Goal: Task Accomplishment & Management: Manage account settings

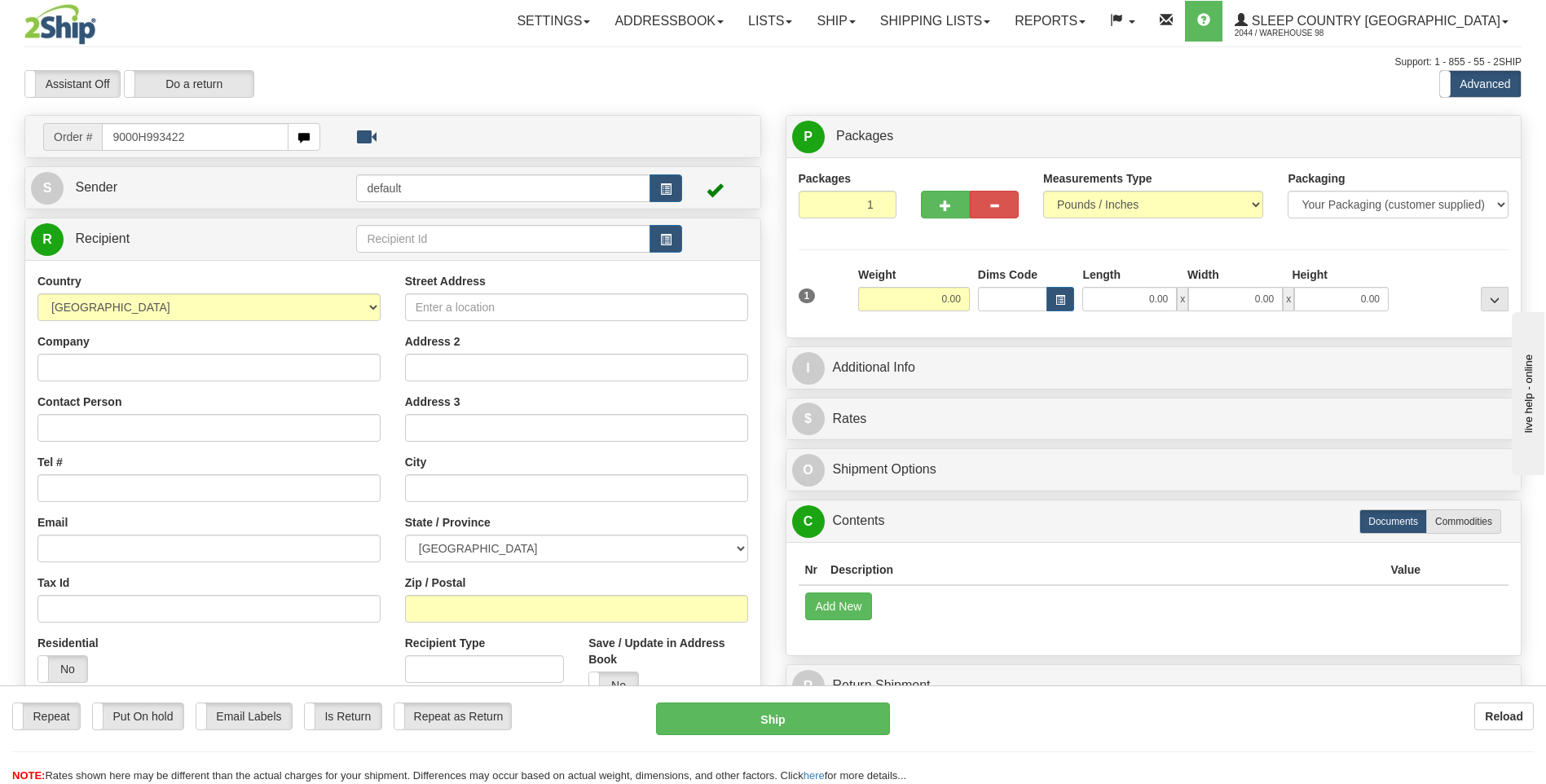
type input "9000H993422"
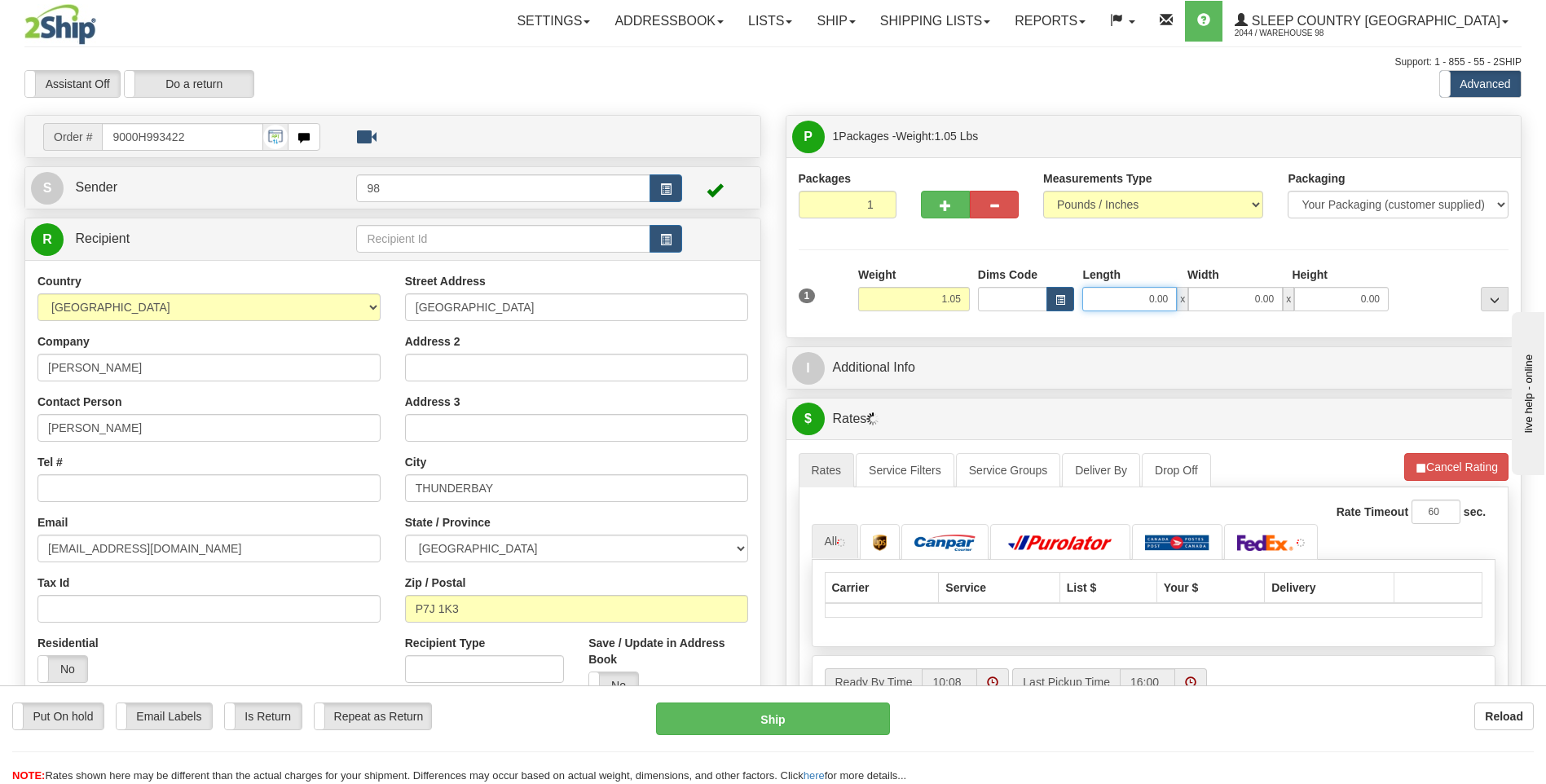
drag, startPoint x: 1132, startPoint y: 299, endPoint x: 1204, endPoint y: 299, distance: 72.0
click at [1204, 299] on div "0.00 x 0.00 x 0.00" at bounding box center [1235, 298] width 306 height 24
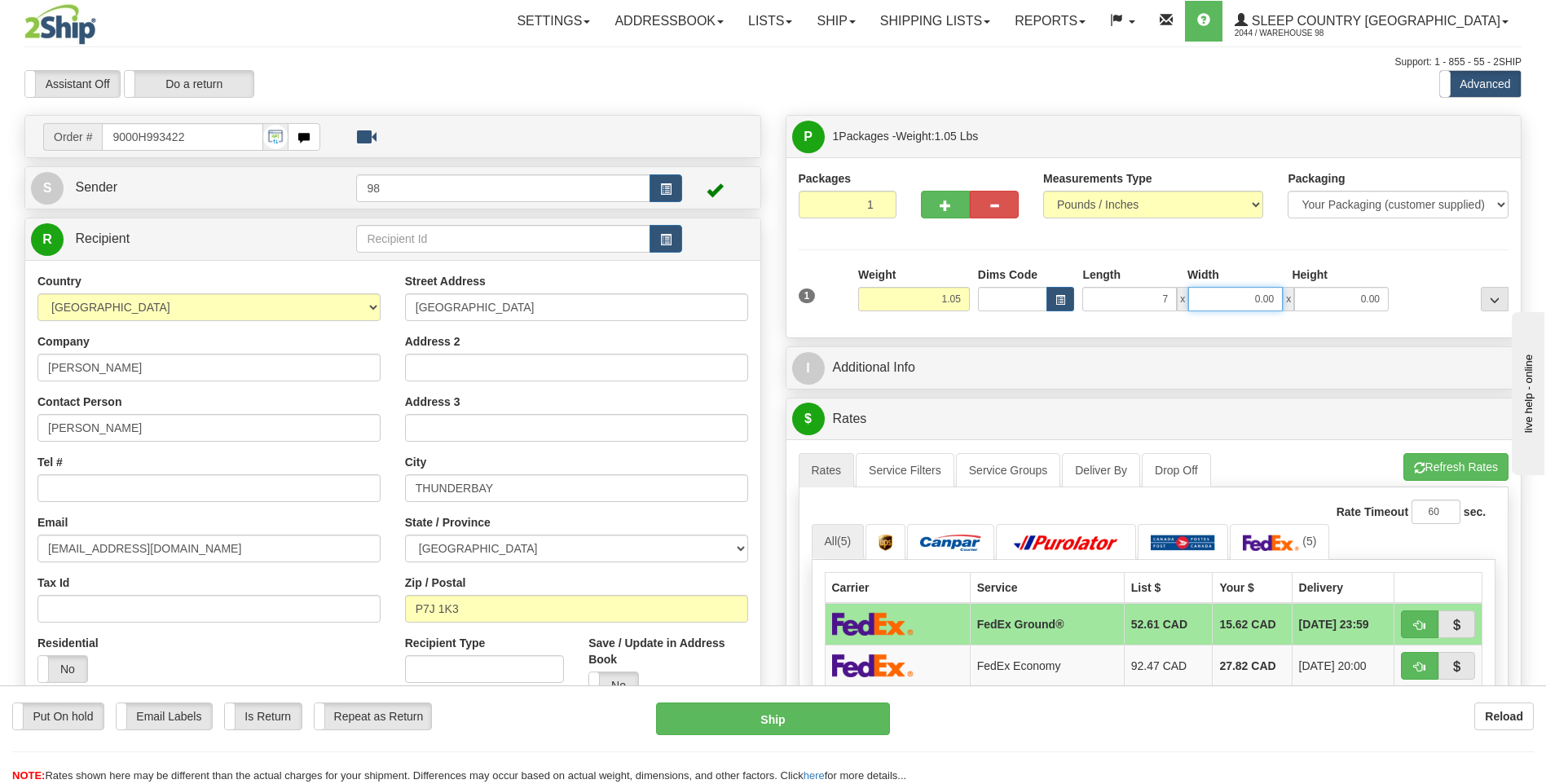
type input "7.00"
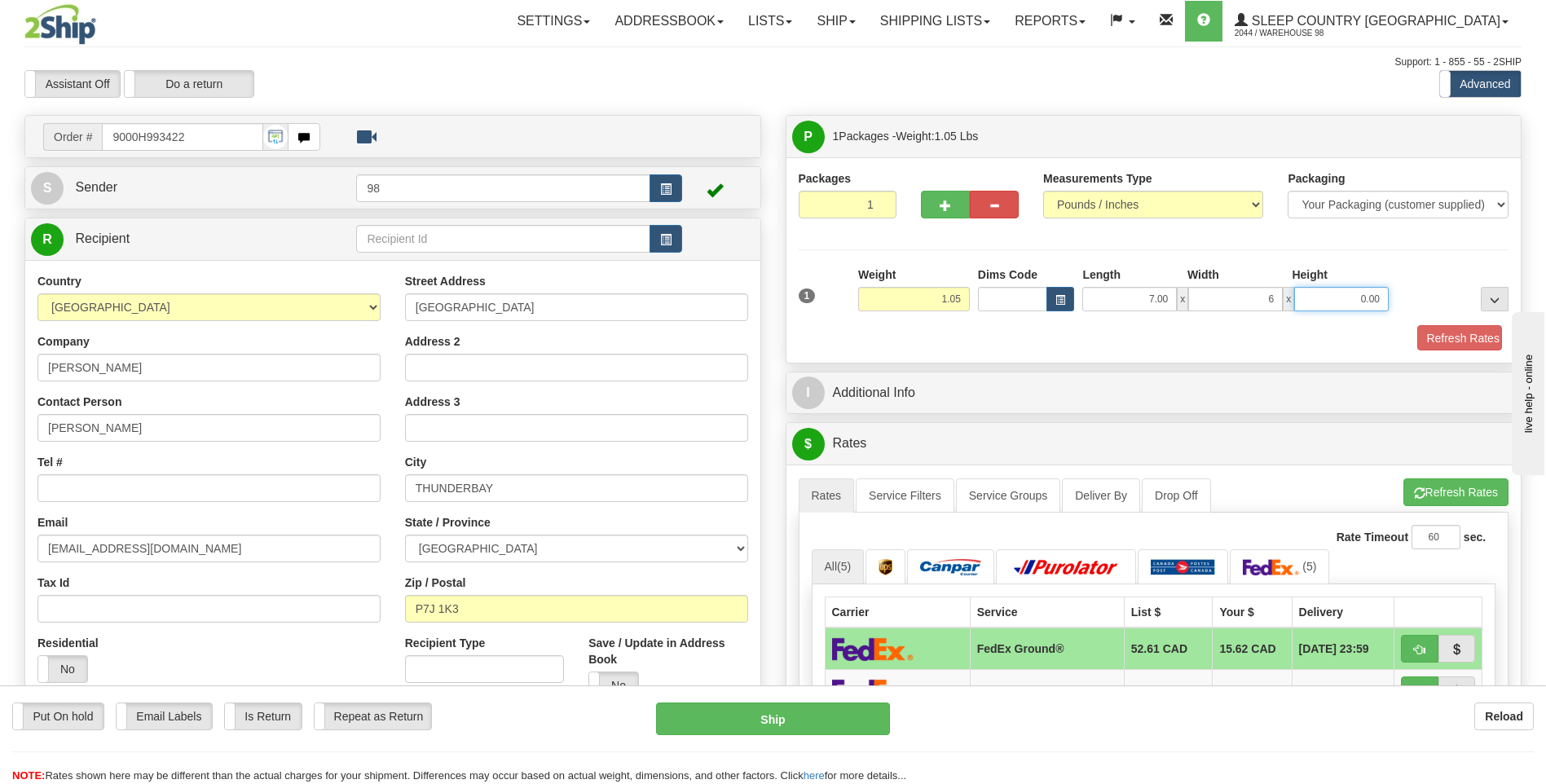
type input "6.00"
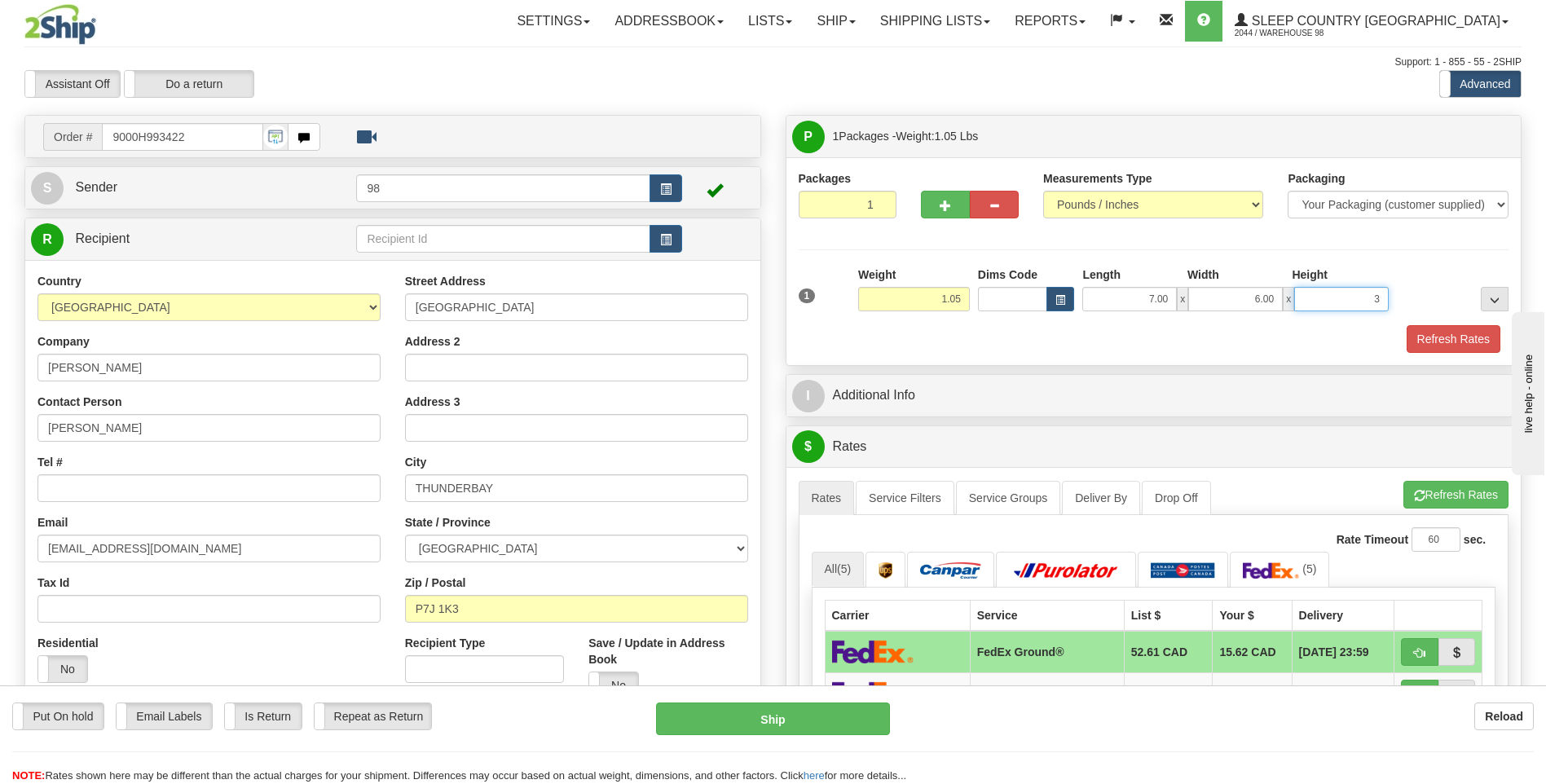
type input "3.00"
click at [1455, 333] on button "Refresh Rates" at bounding box center [1453, 338] width 94 height 27
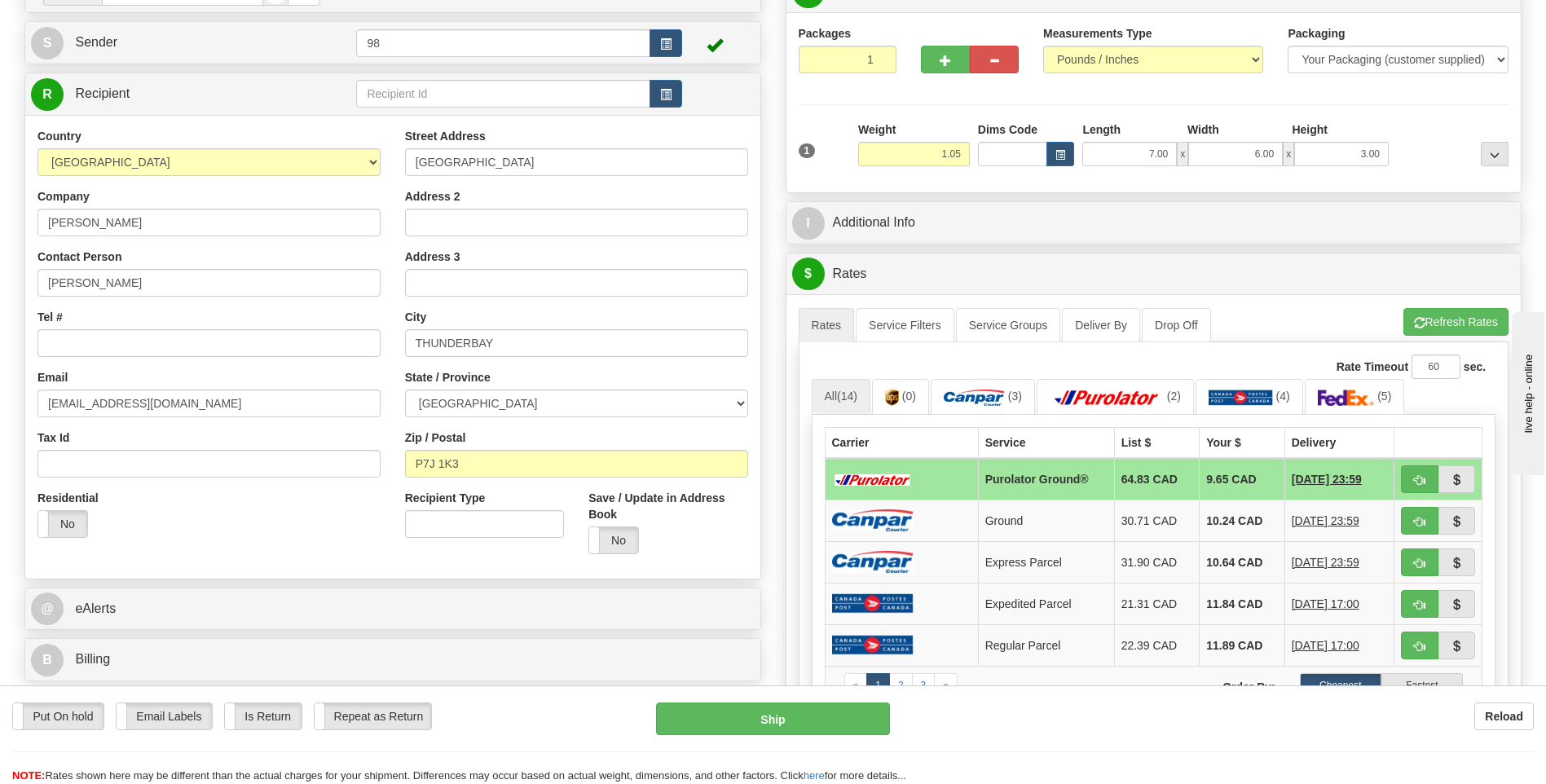
scroll to position [163, 0]
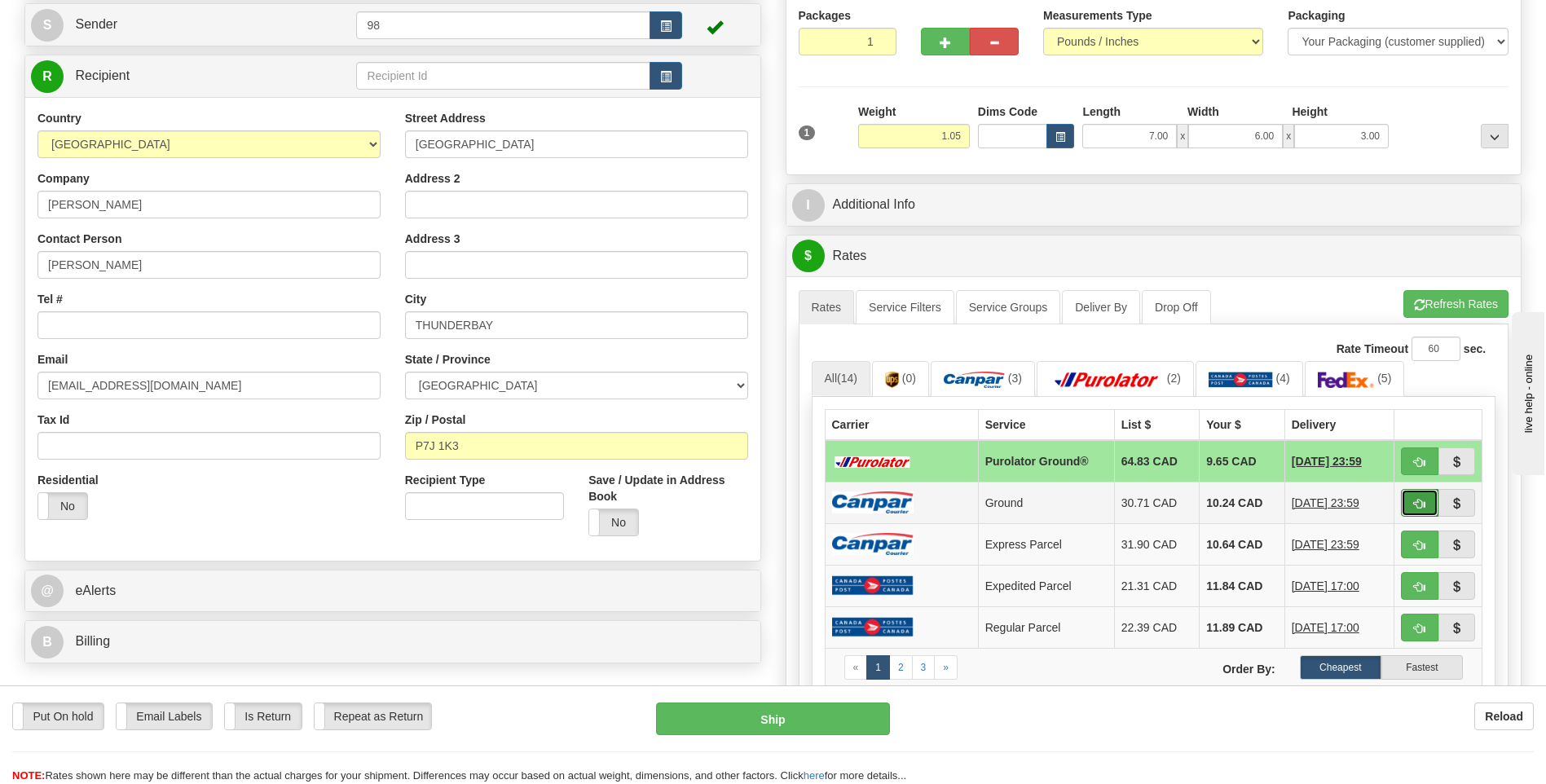
click at [1428, 497] on button "button" at bounding box center [1419, 502] width 37 height 27
type input "1"
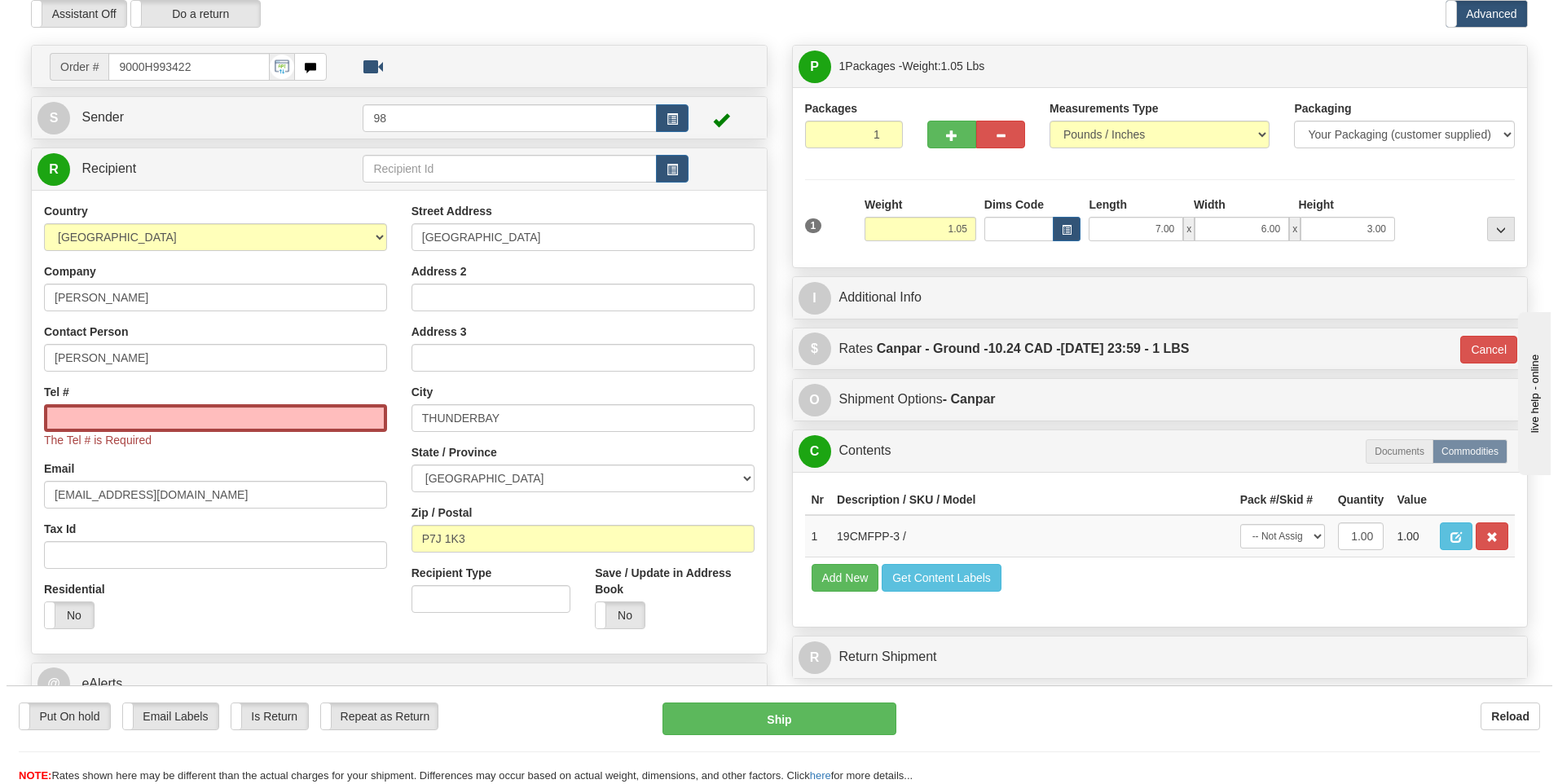
scroll to position [0, 0]
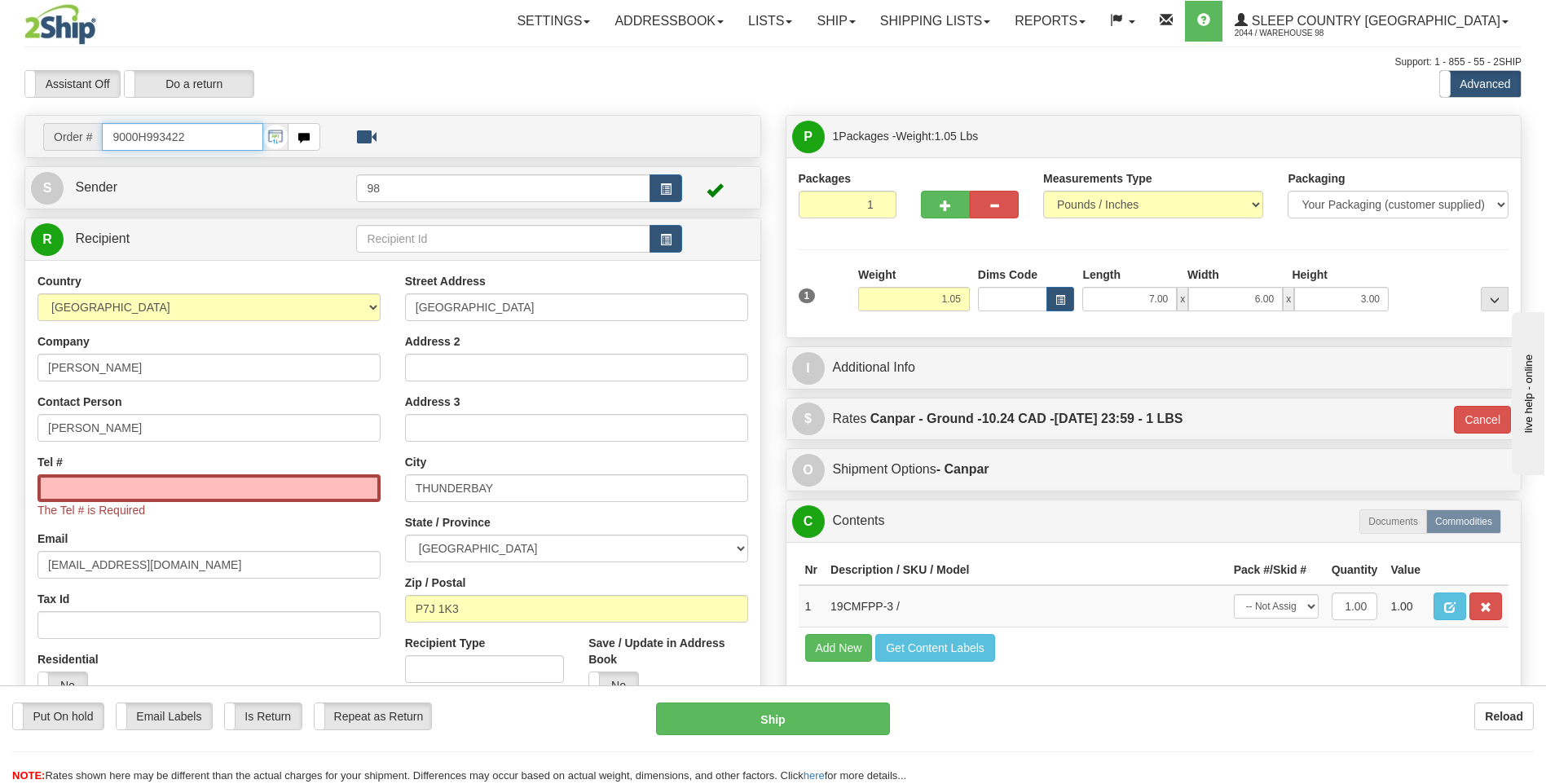
drag, startPoint x: 163, startPoint y: 137, endPoint x: 27, endPoint y: 134, distance: 136.0
click at [27, 134] on div "Order # 9000H993422" at bounding box center [393, 136] width 735 height 42
click at [215, 486] on input "Tel #" at bounding box center [209, 487] width 343 height 27
paste input "807 630-2820"
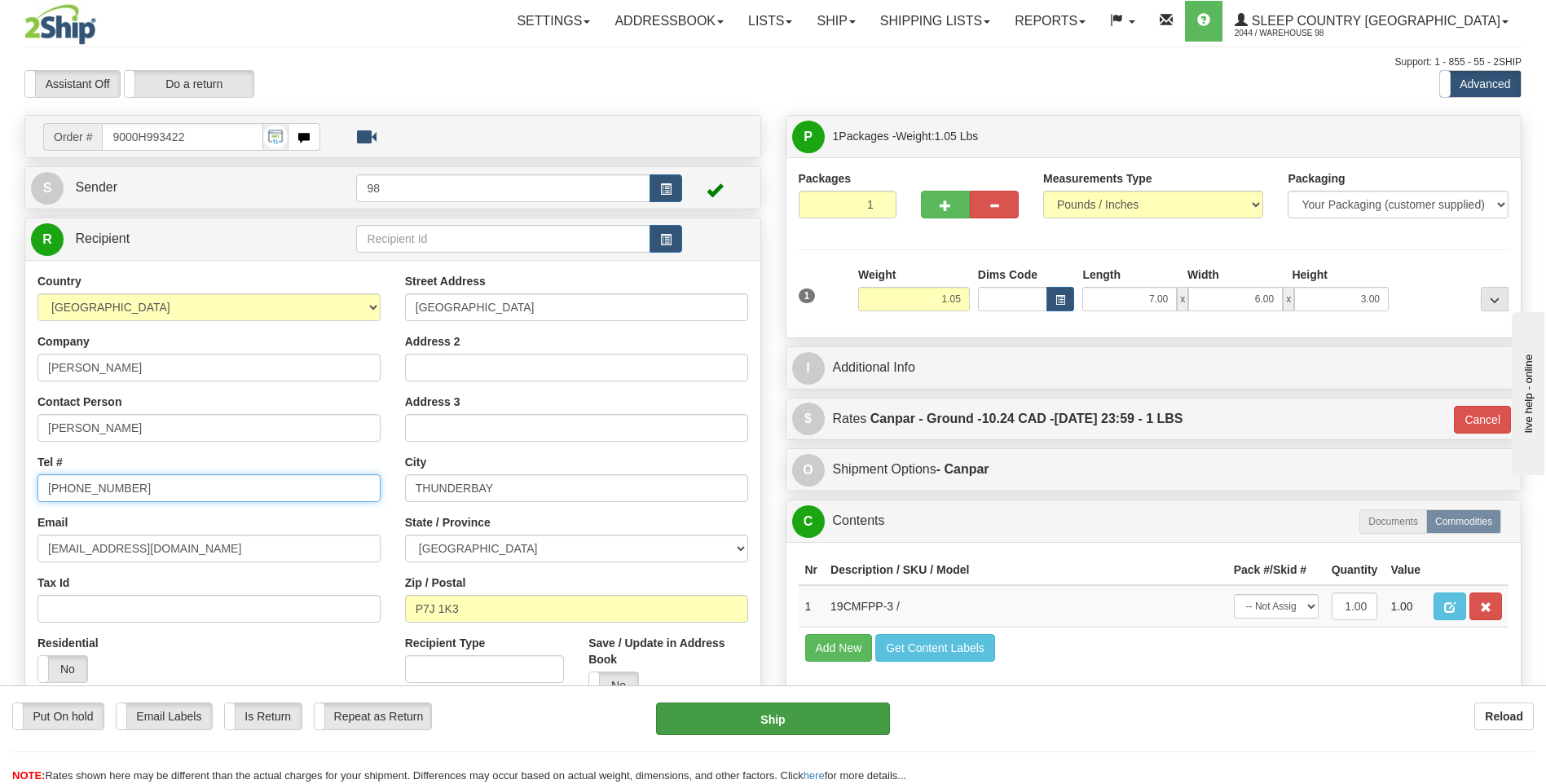
type input "807 630-2820"
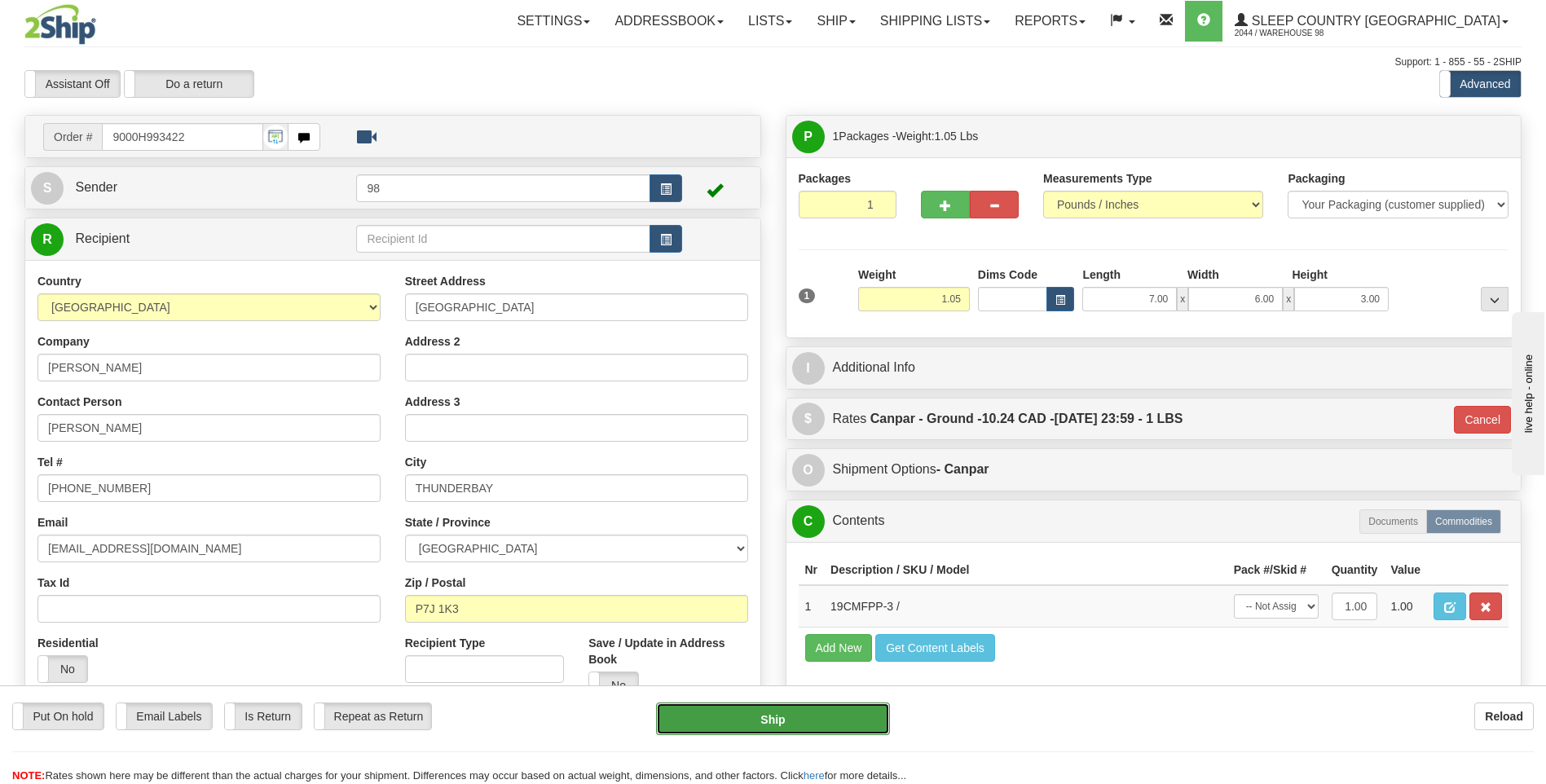
click at [758, 713] on button "Ship" at bounding box center [773, 718] width 233 height 32
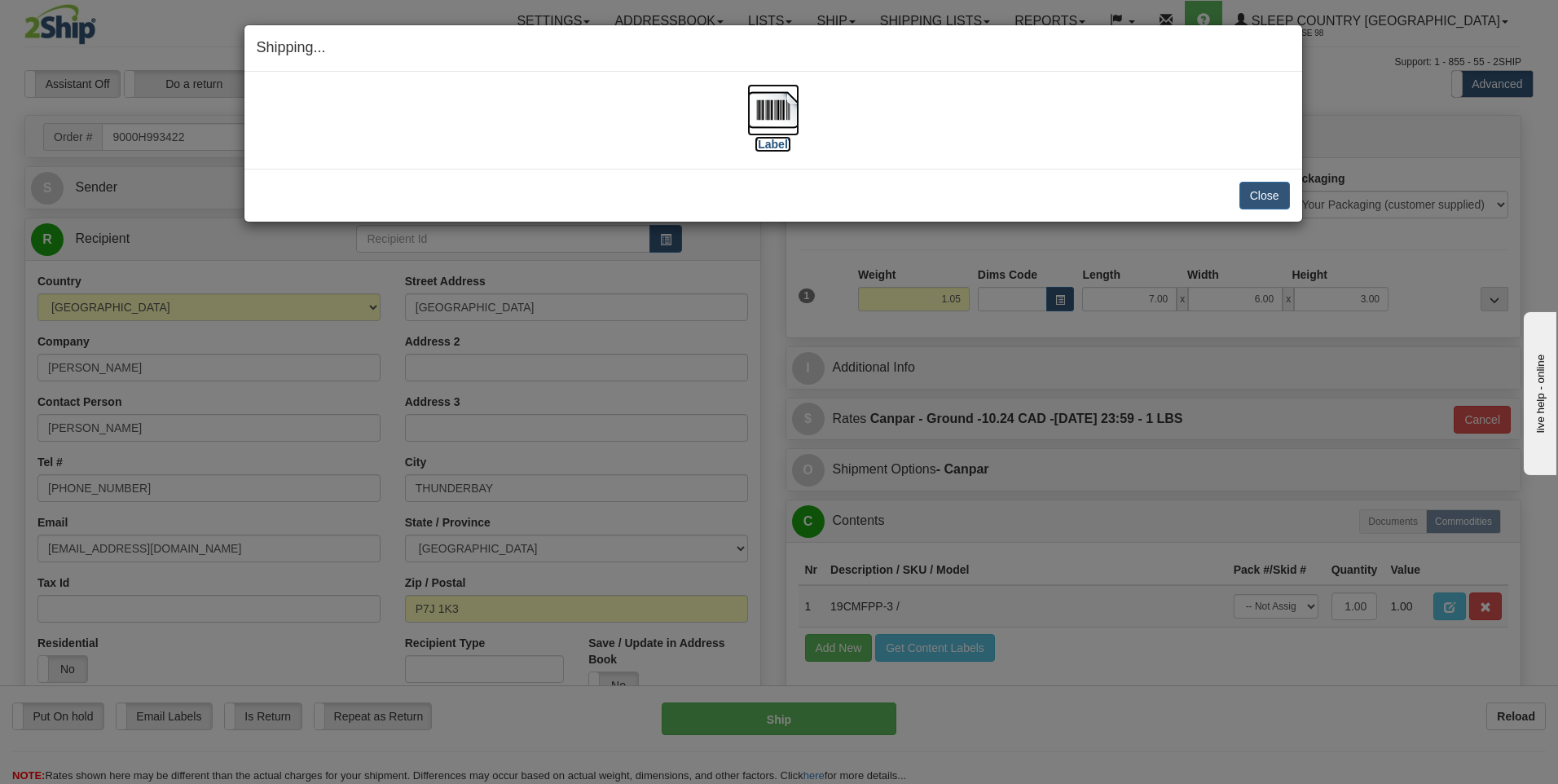
click at [771, 111] on img at bounding box center [773, 110] width 52 height 52
click at [1269, 187] on button "Close" at bounding box center [1264, 195] width 51 height 27
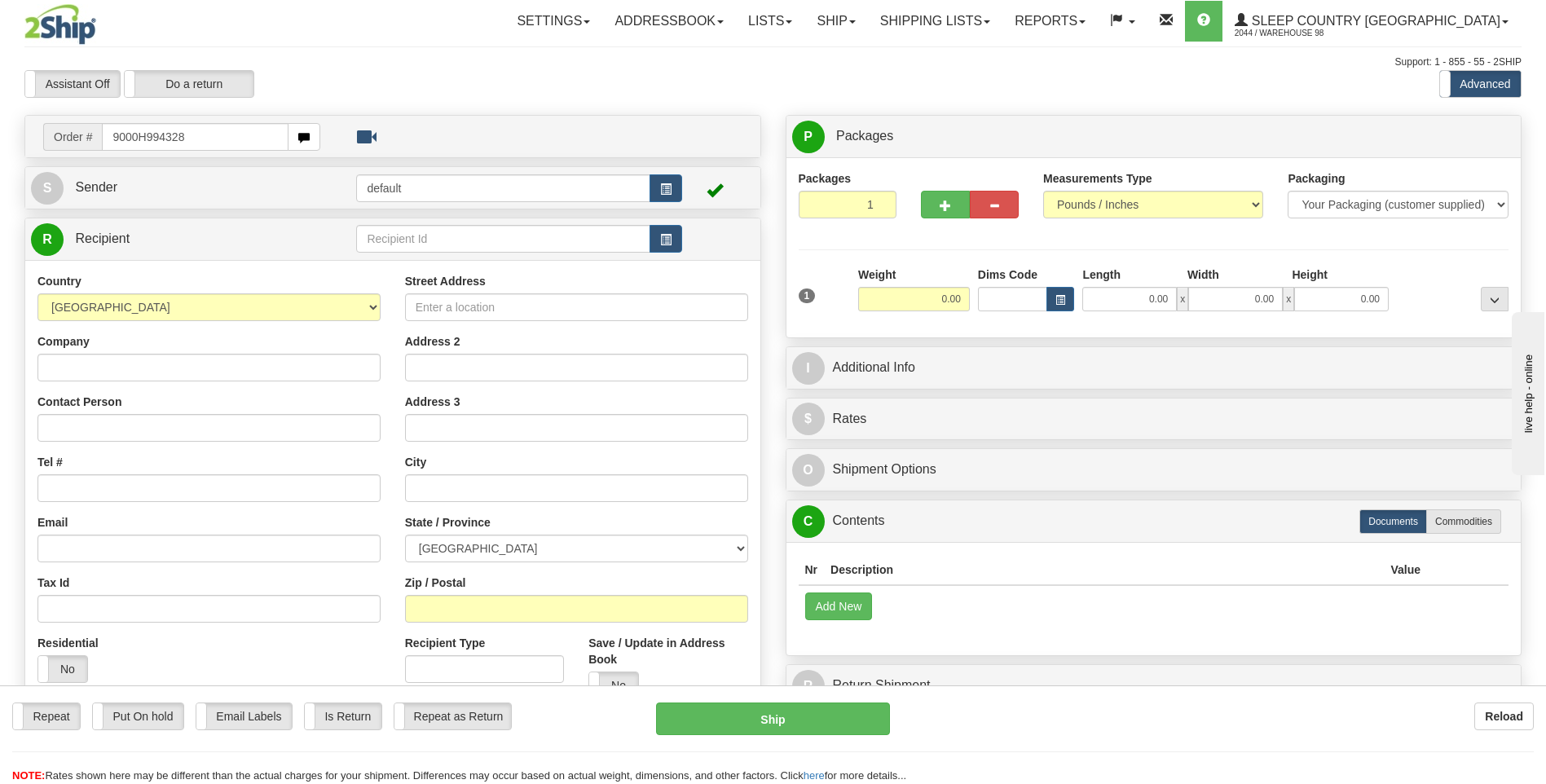
type input "9000H994328"
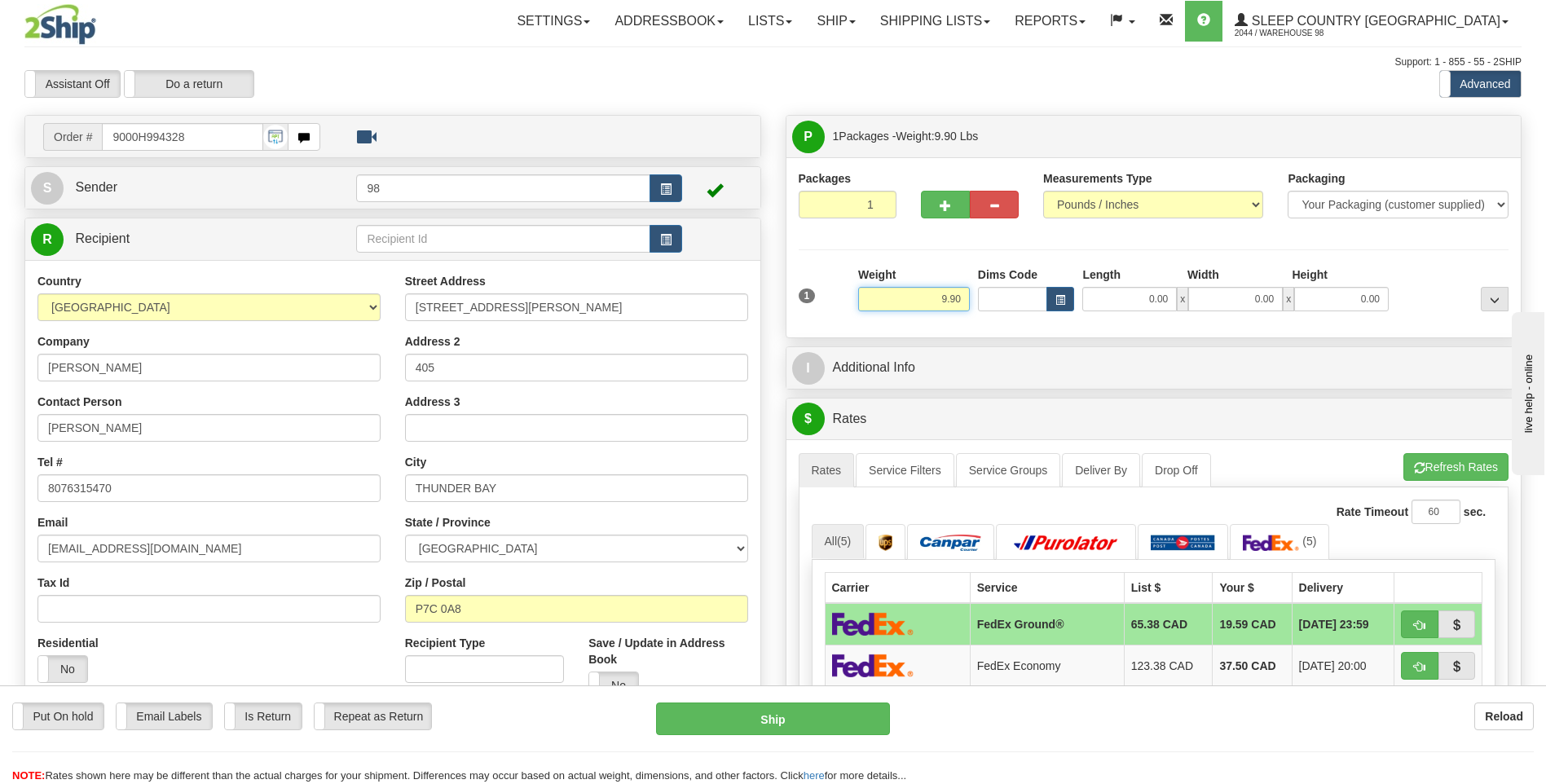
drag, startPoint x: 986, startPoint y: 300, endPoint x: 1020, endPoint y: 300, distance: 34.0
click at [1020, 300] on div "1 Weight 9.90 Dims Code 0.00" at bounding box center [1153, 295] width 719 height 58
type input "8.00"
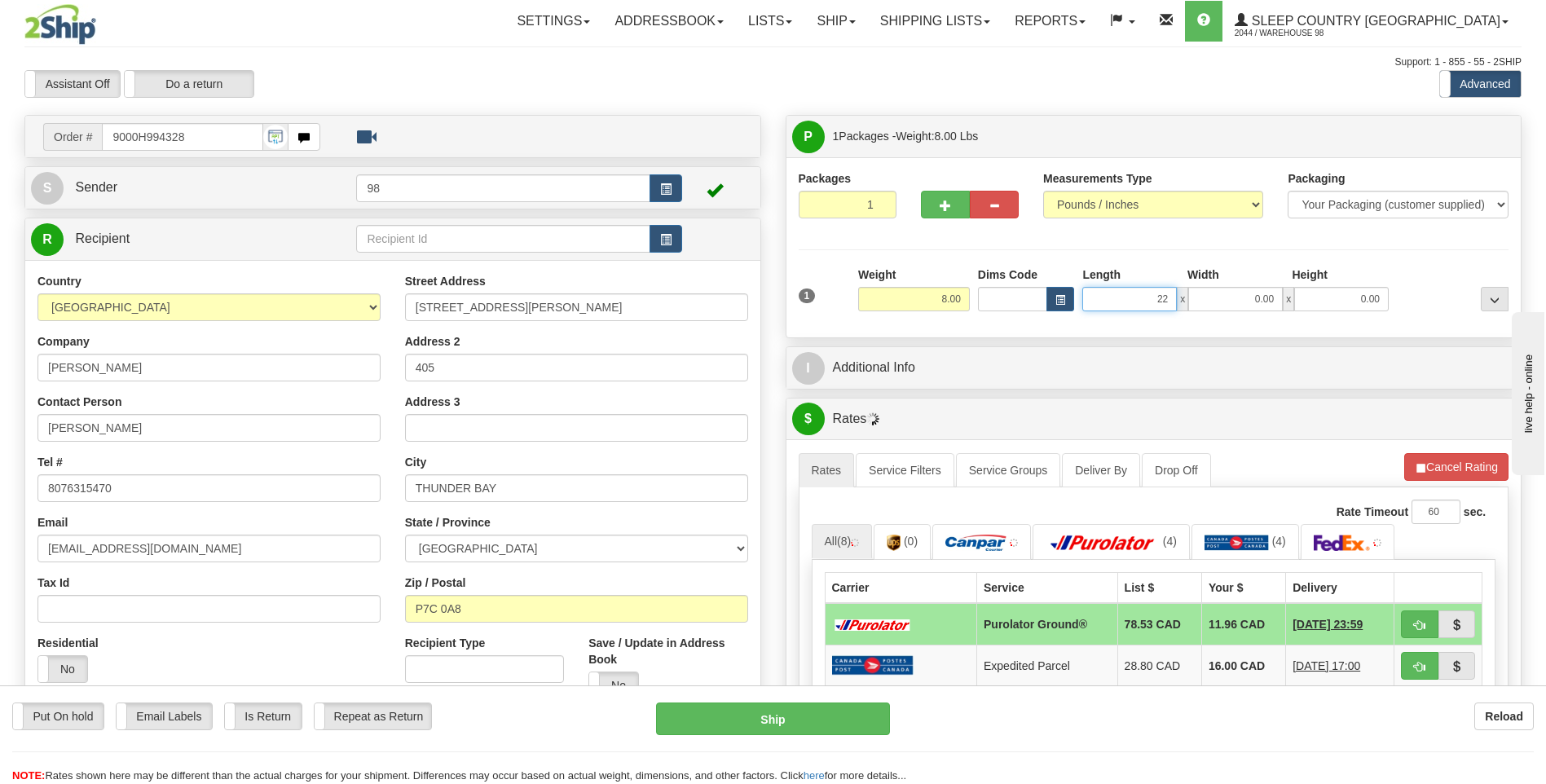
type input "22.00"
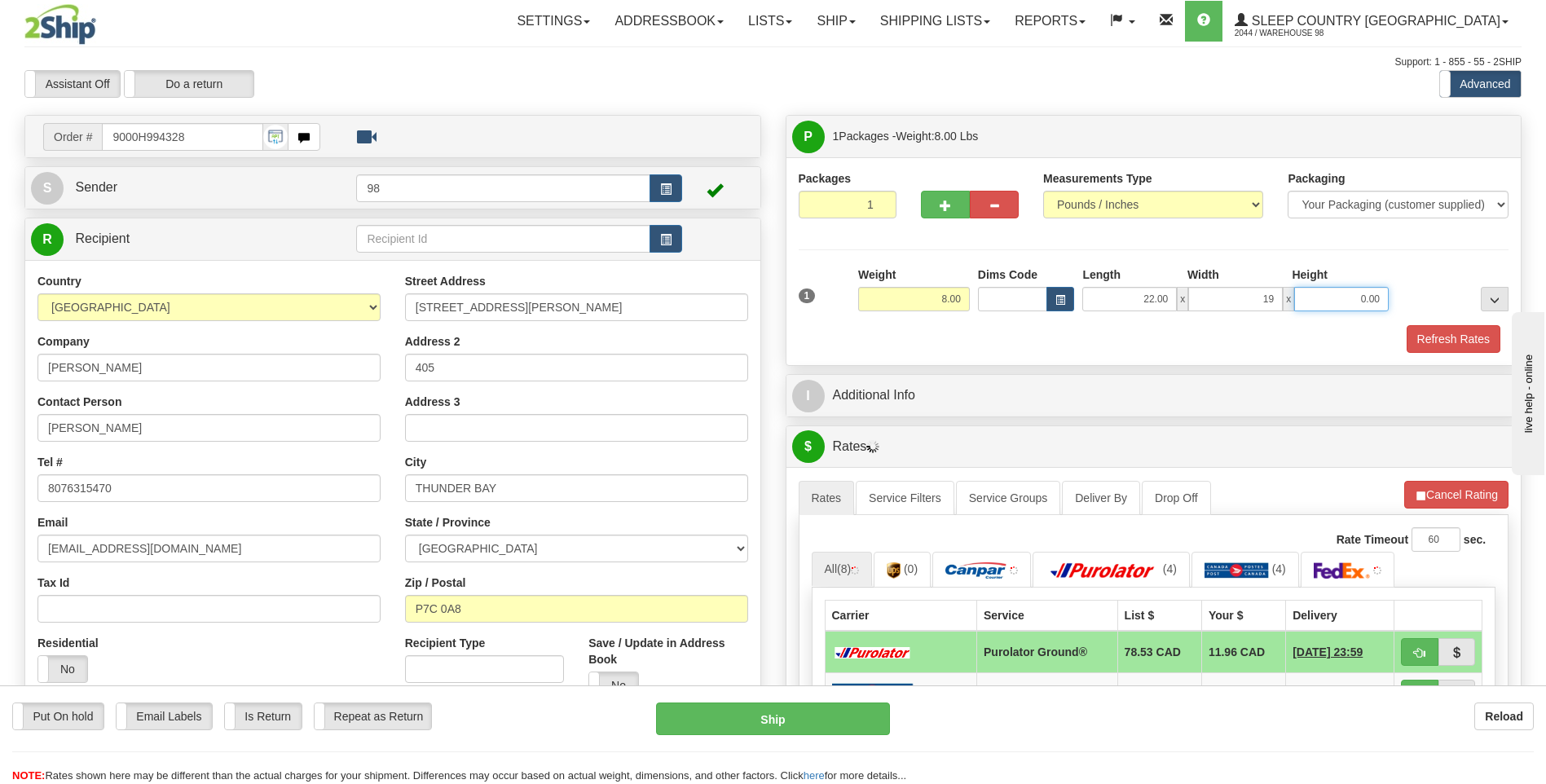
type input "19.00"
type input "9.00"
click at [1450, 340] on button "Refresh Rates" at bounding box center [1453, 338] width 94 height 27
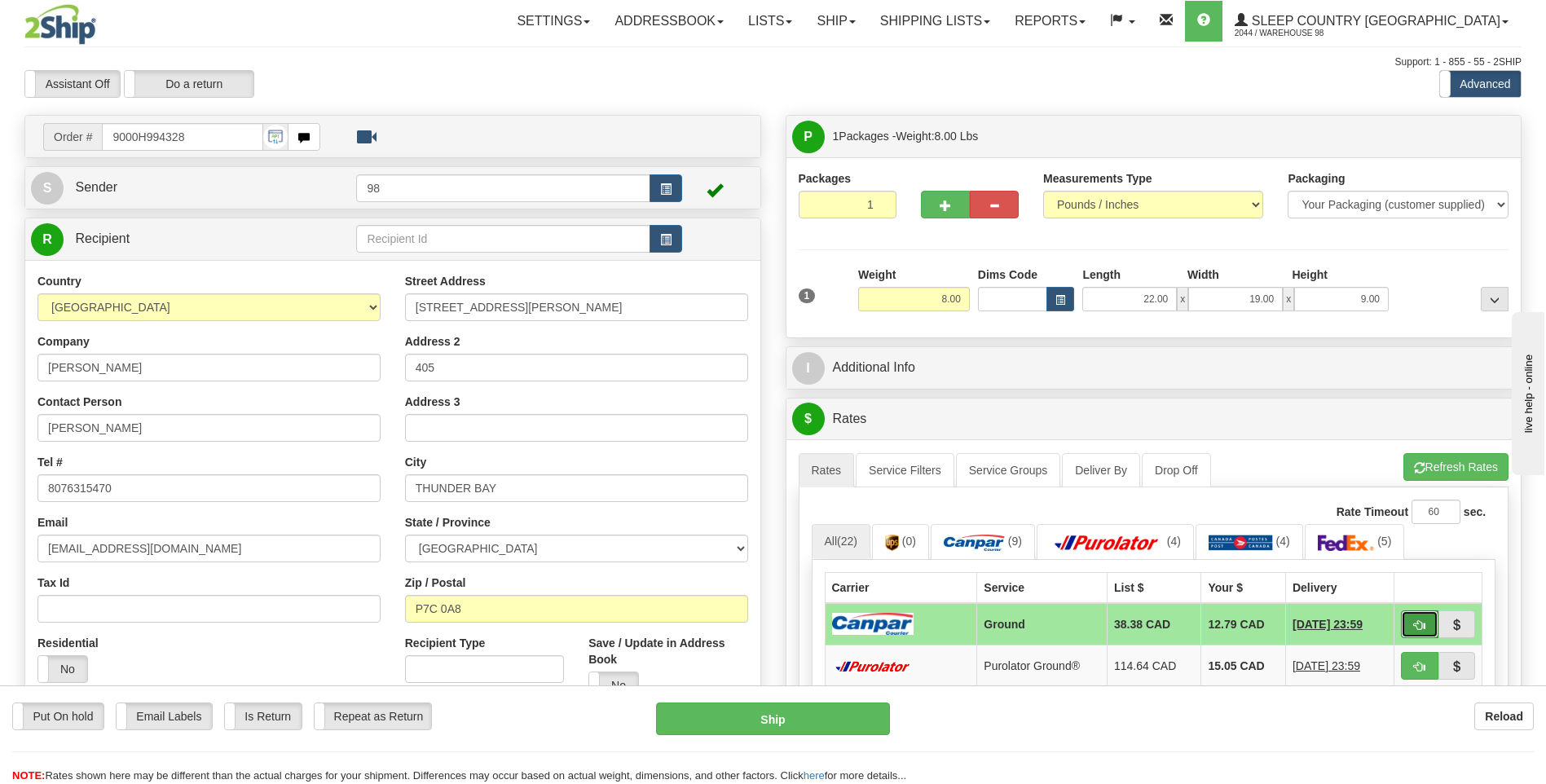
click at [1410, 624] on button "button" at bounding box center [1419, 624] width 37 height 27
type input "1"
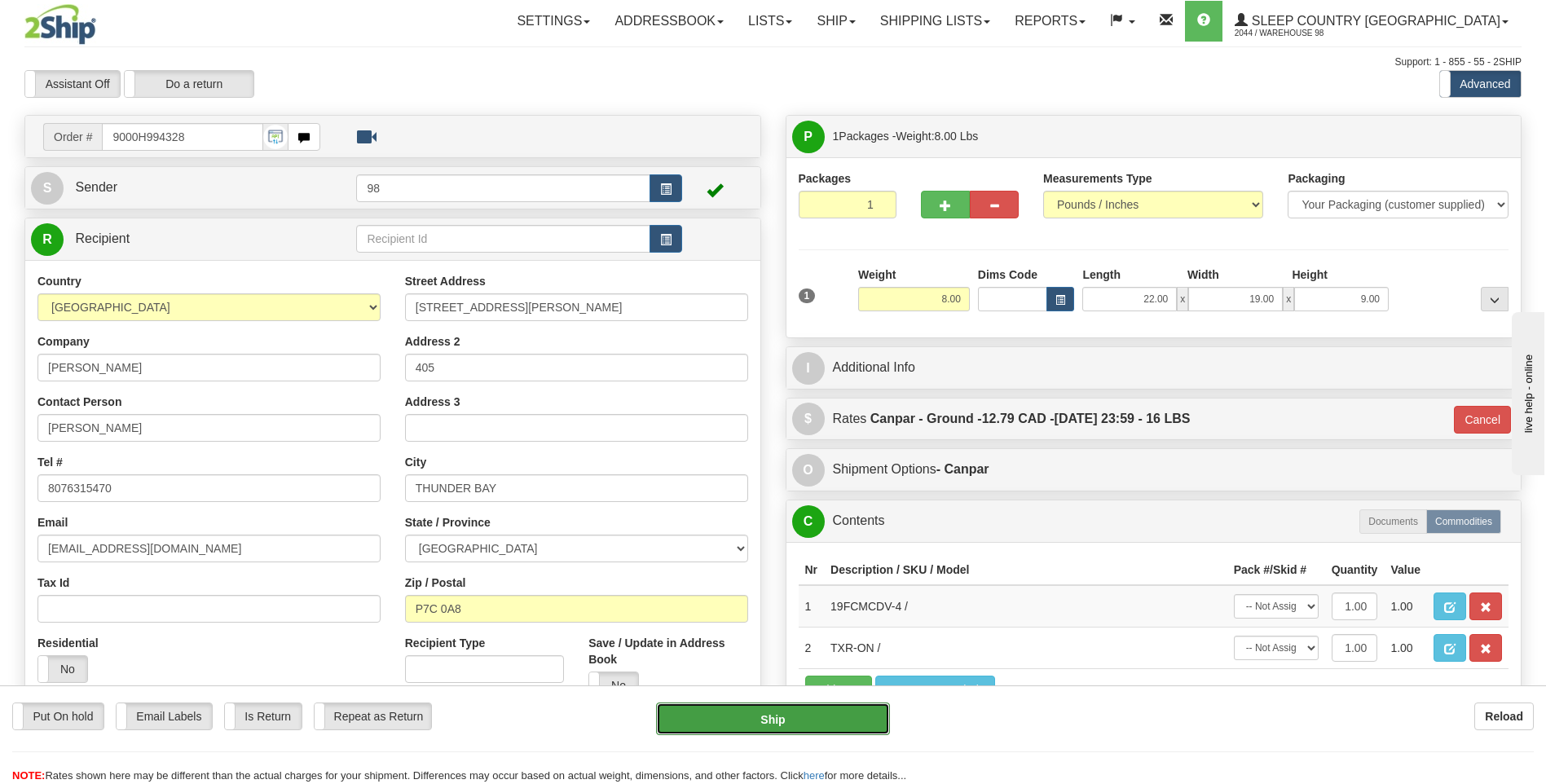
click at [809, 711] on button "Ship" at bounding box center [773, 718] width 233 height 32
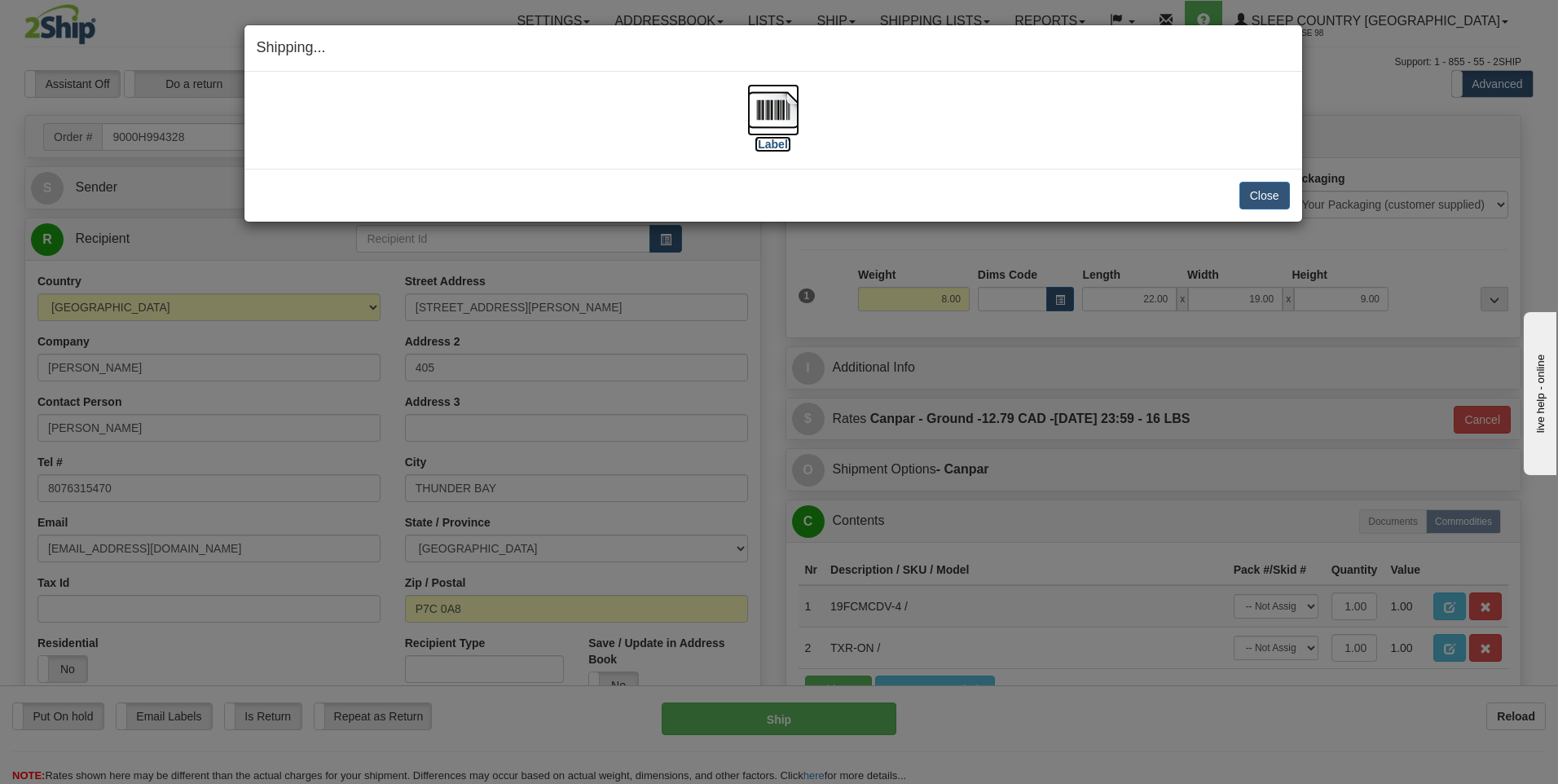
click at [784, 114] on img at bounding box center [773, 110] width 52 height 52
click at [1265, 193] on button "Close" at bounding box center [1264, 195] width 51 height 27
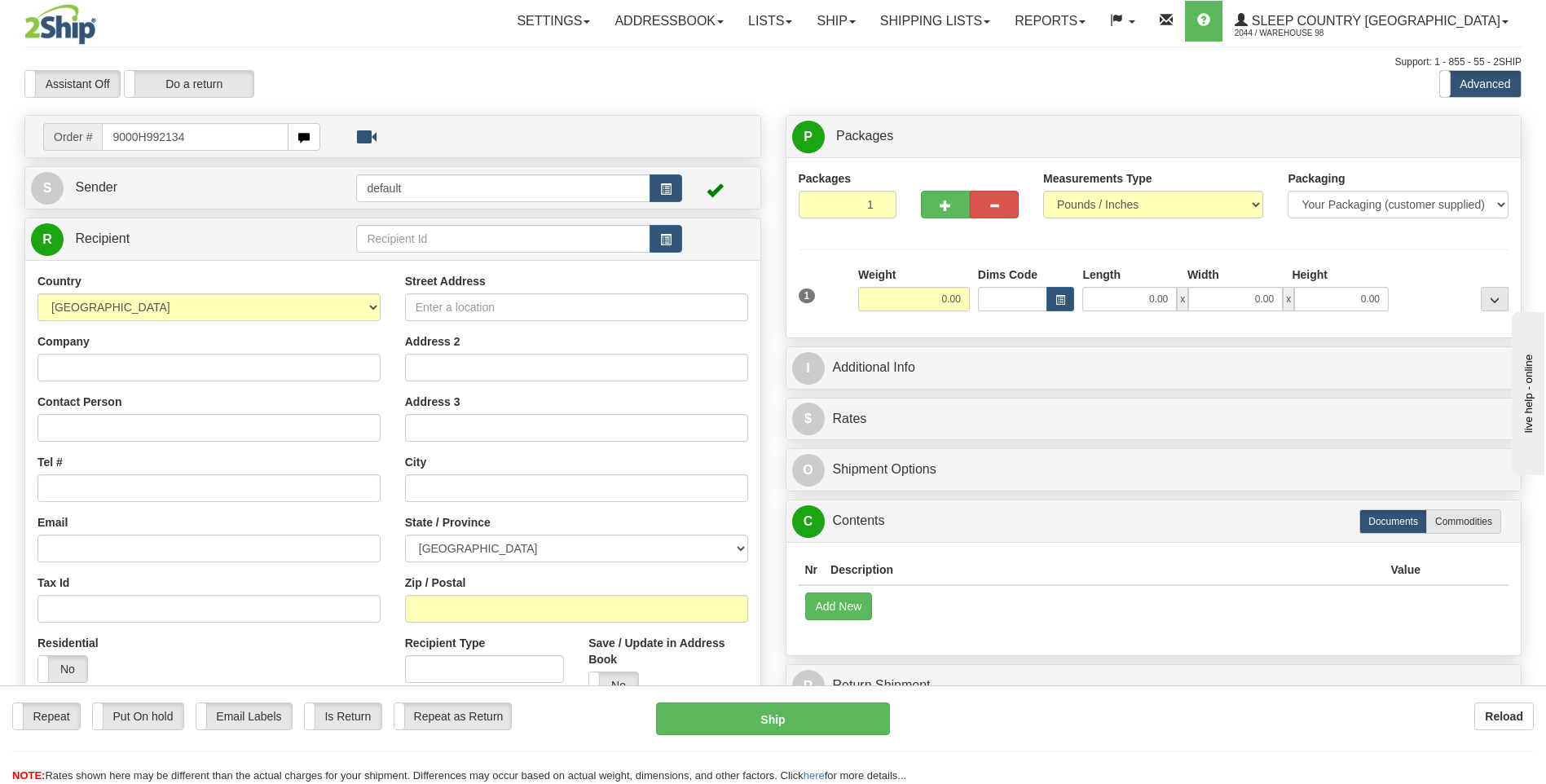
type input "9000H992134"
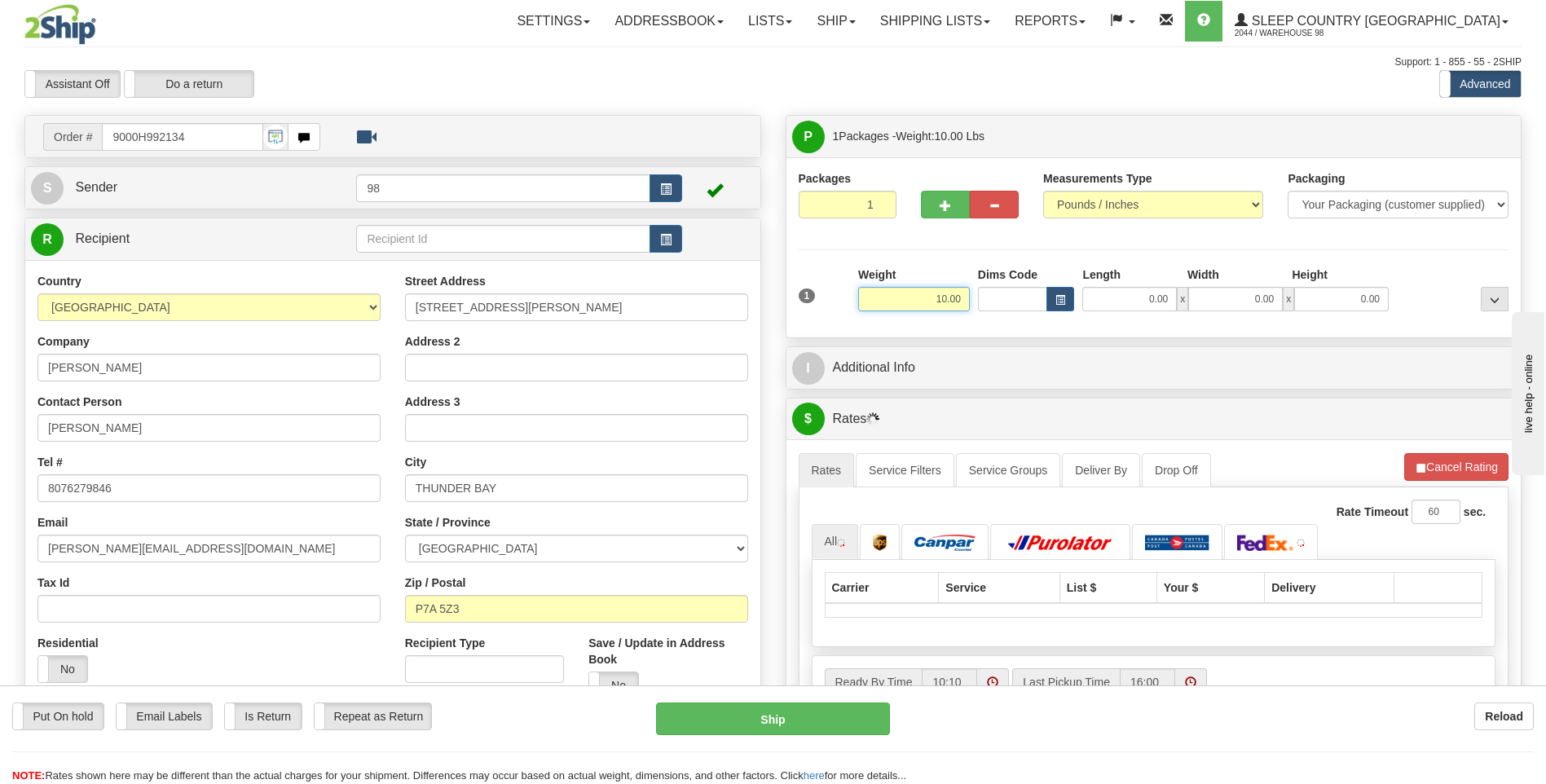
drag, startPoint x: 955, startPoint y: 298, endPoint x: 1012, endPoint y: 298, distance: 57.0
click at [1012, 298] on div "1 Weight 10.00 Dims Code x x" at bounding box center [1153, 295] width 719 height 58
type input "11.00"
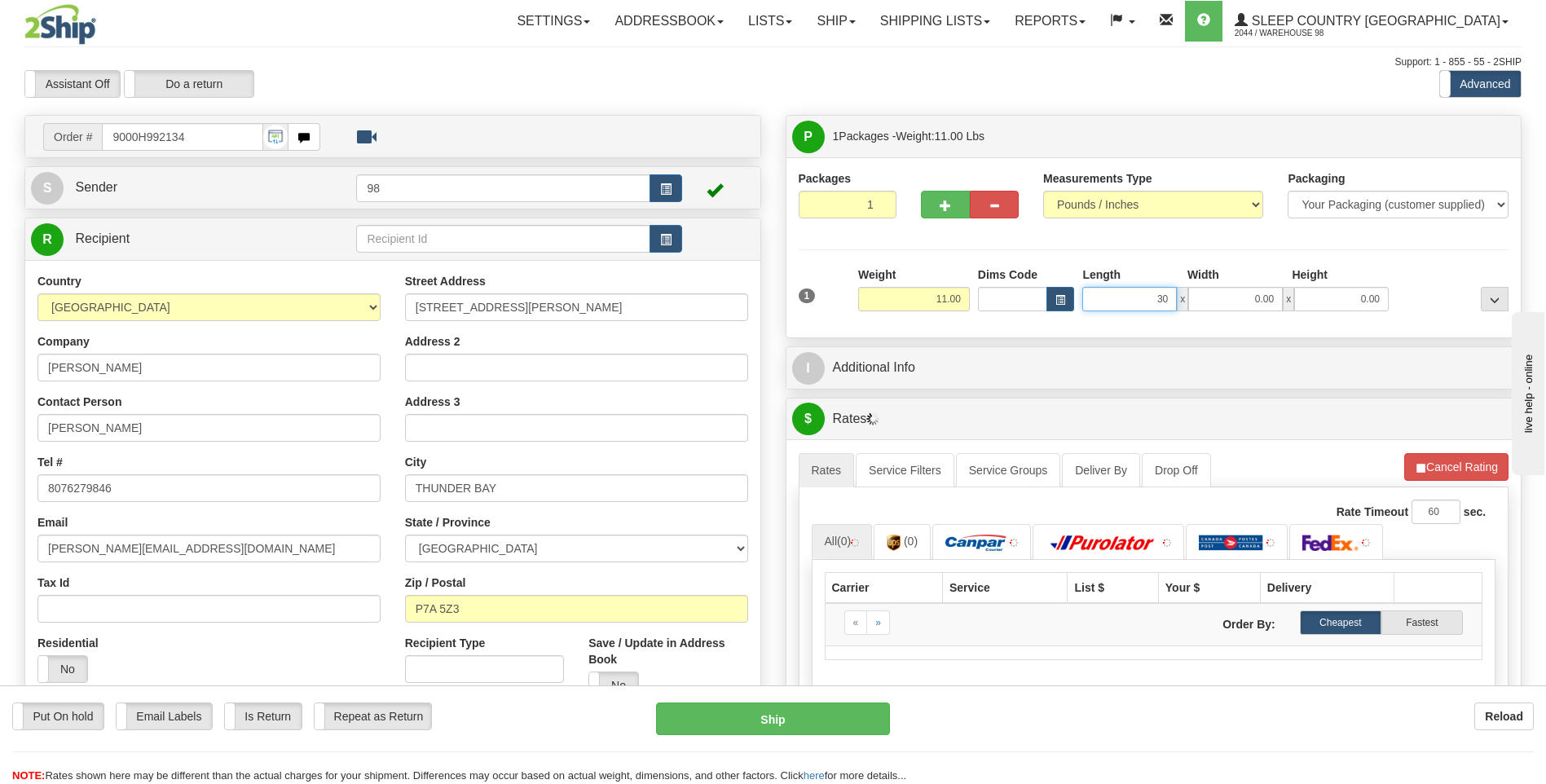
type input "30.00"
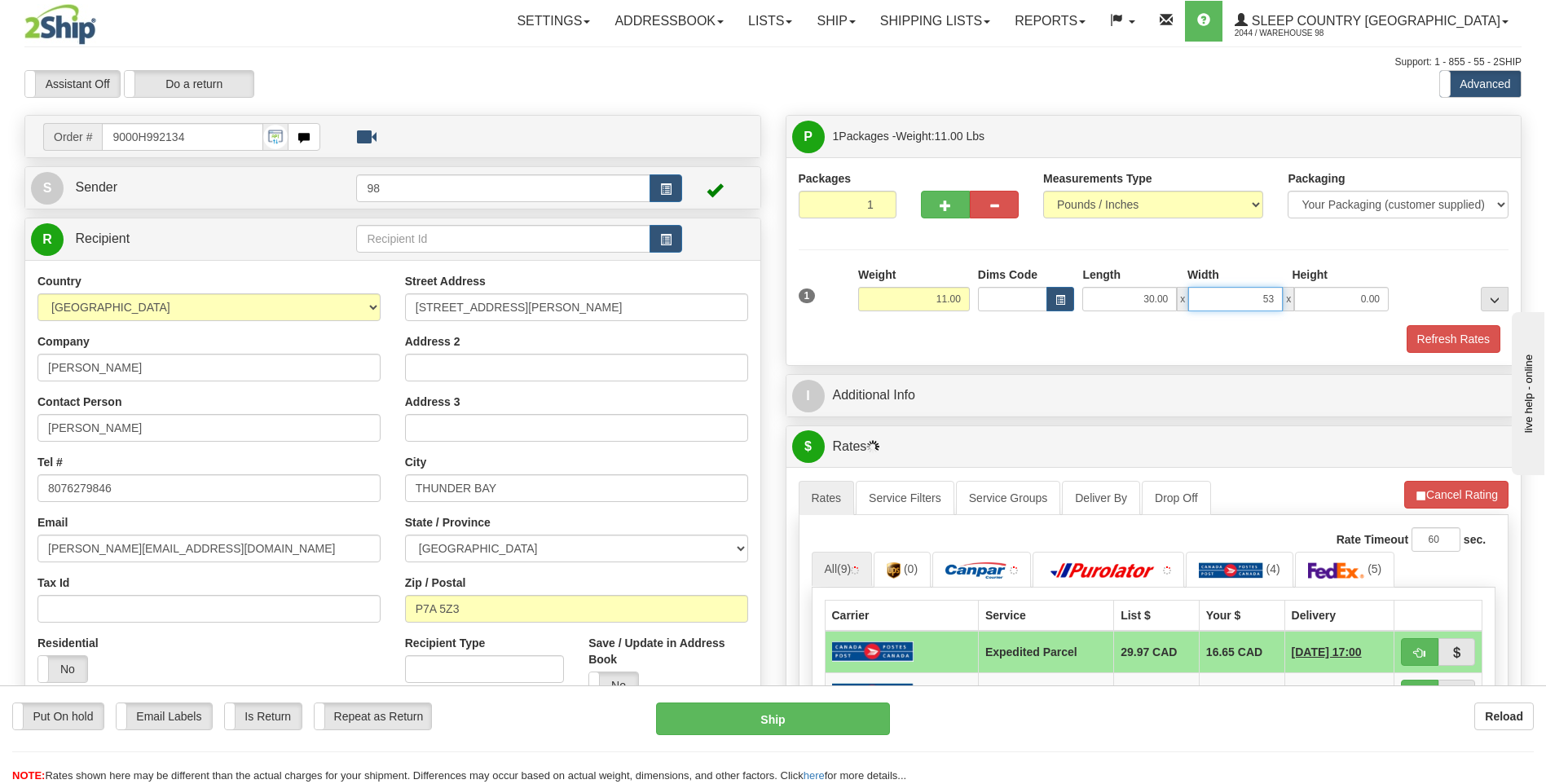
type input "53.00"
type input "6.00"
click at [1443, 337] on button "Refresh Rates" at bounding box center [1453, 338] width 94 height 27
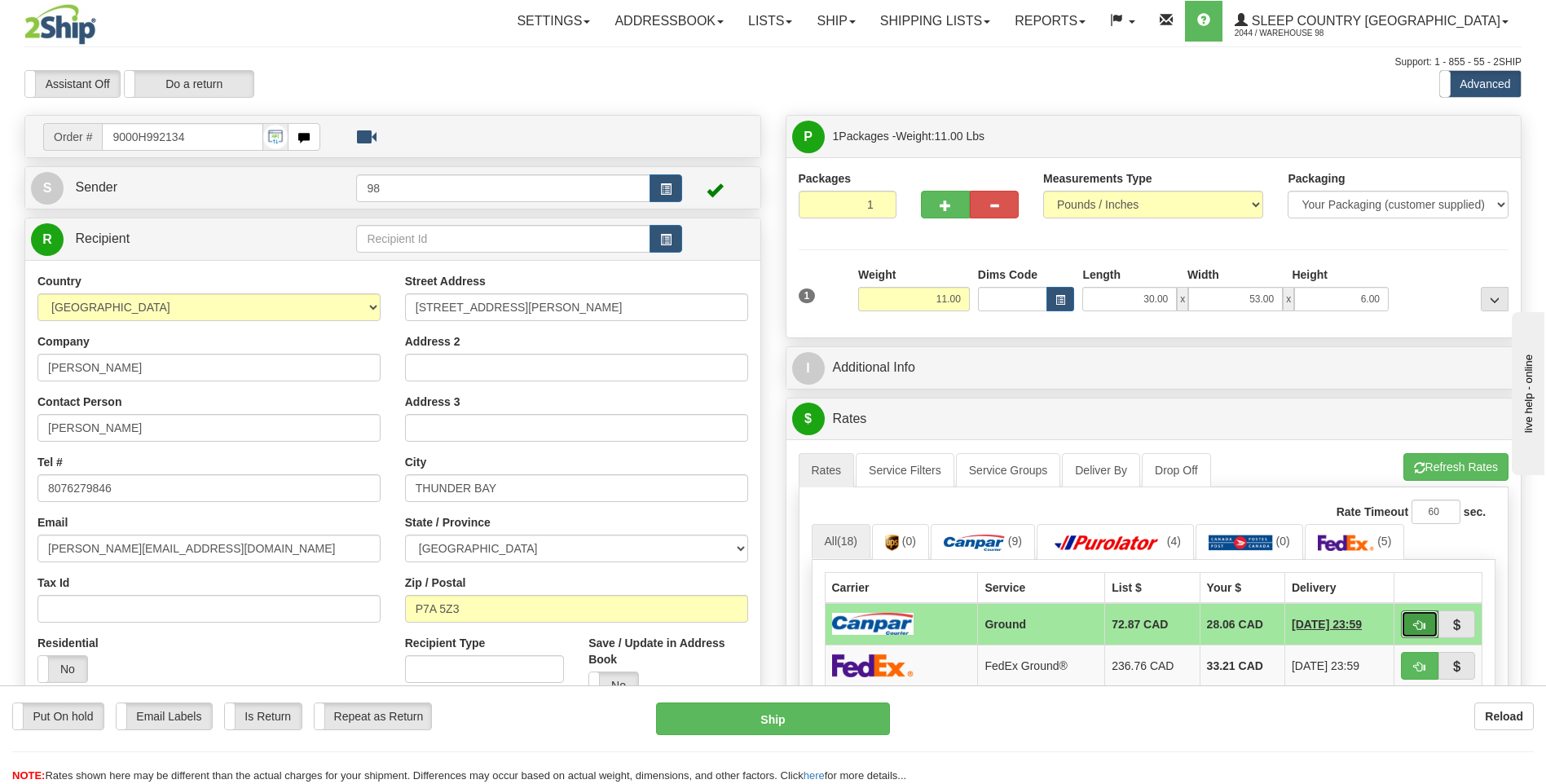
click at [1419, 620] on span "button" at bounding box center [1420, 625] width 12 height 11
type input "1"
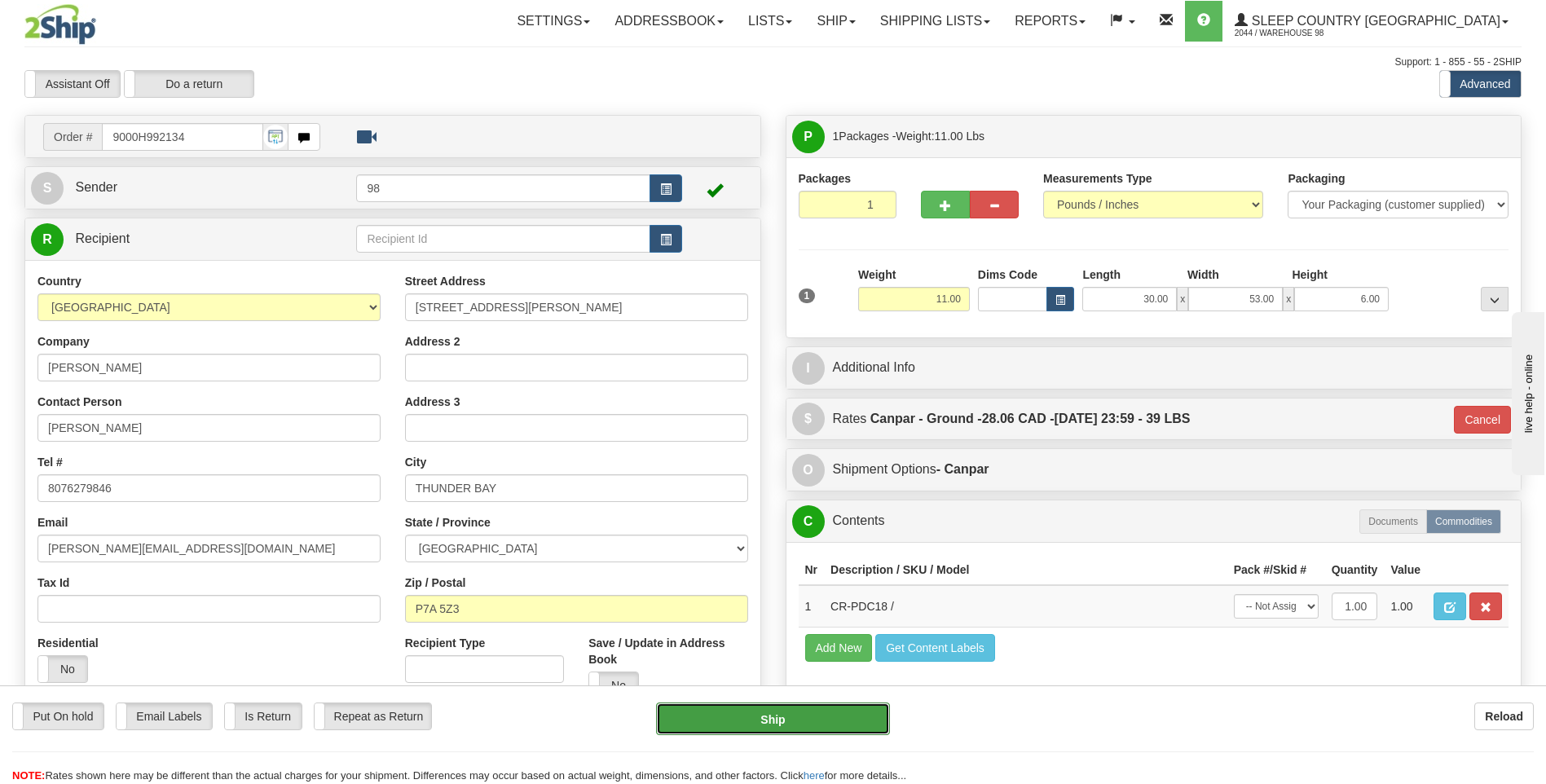
click at [798, 716] on button "Ship" at bounding box center [773, 718] width 233 height 32
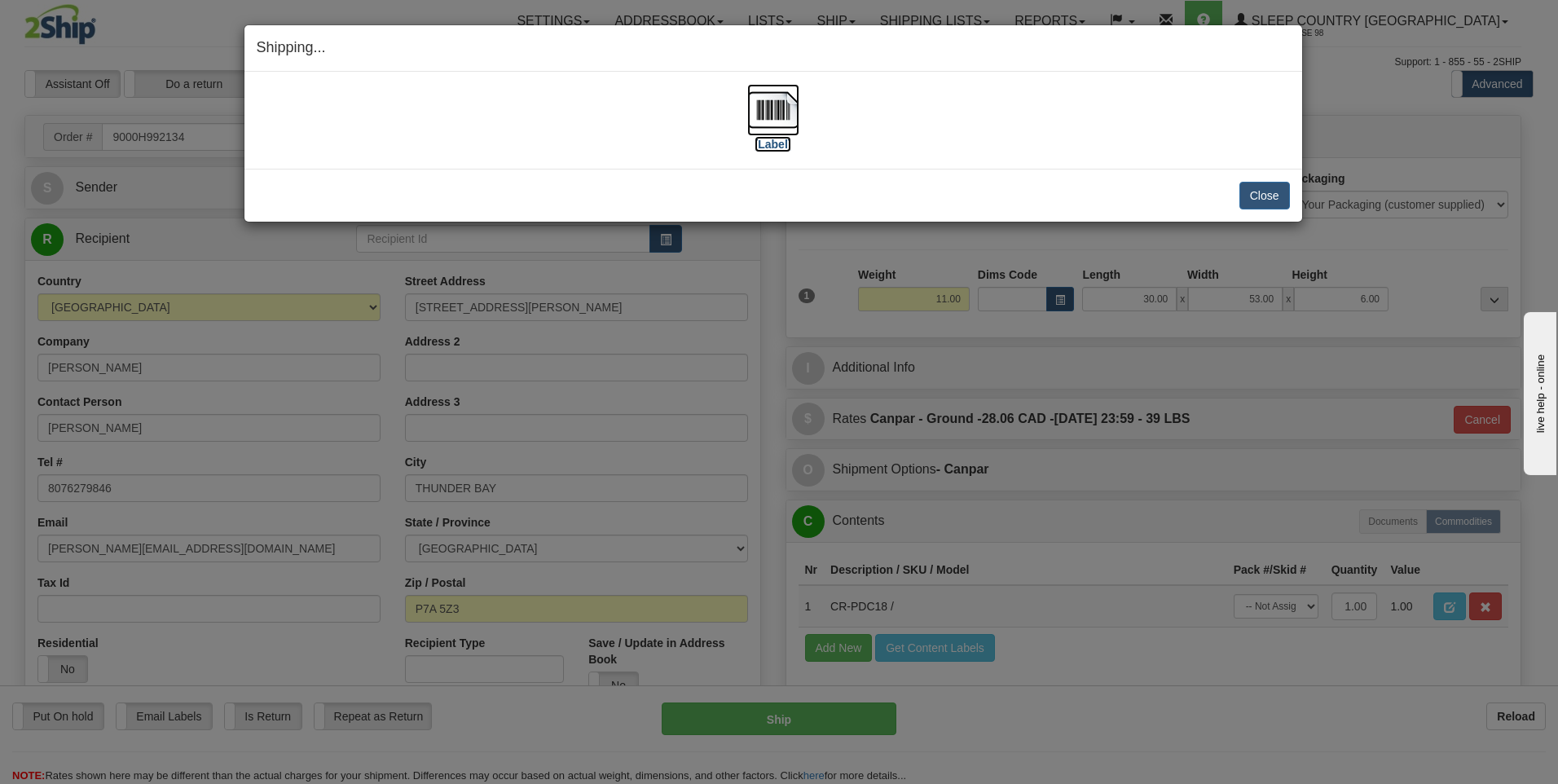
click at [785, 110] on img at bounding box center [773, 110] width 52 height 52
click at [1269, 195] on button "Close" at bounding box center [1264, 195] width 51 height 27
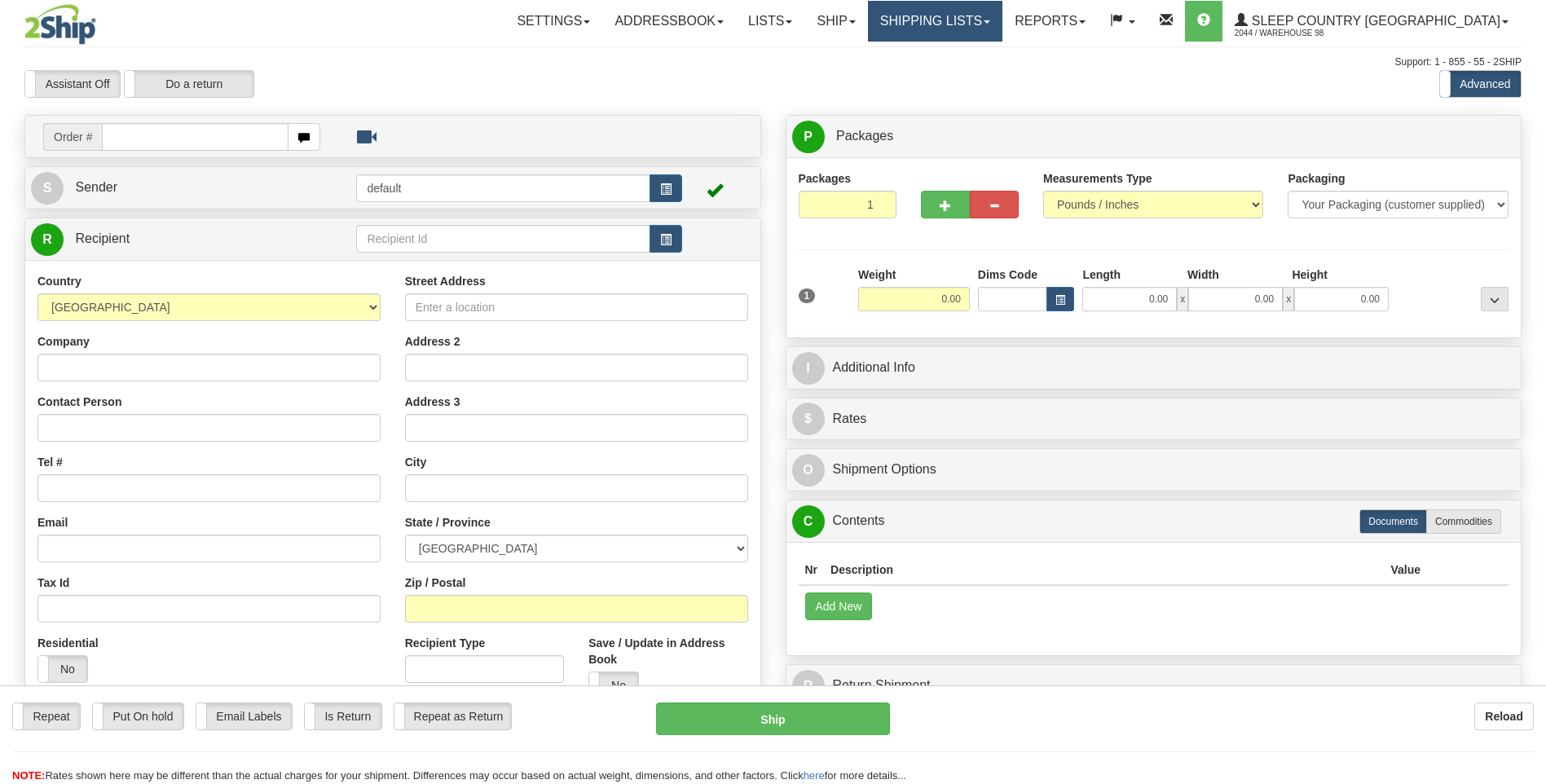
click at [1002, 24] on link "Shipping lists" at bounding box center [935, 21] width 135 height 41
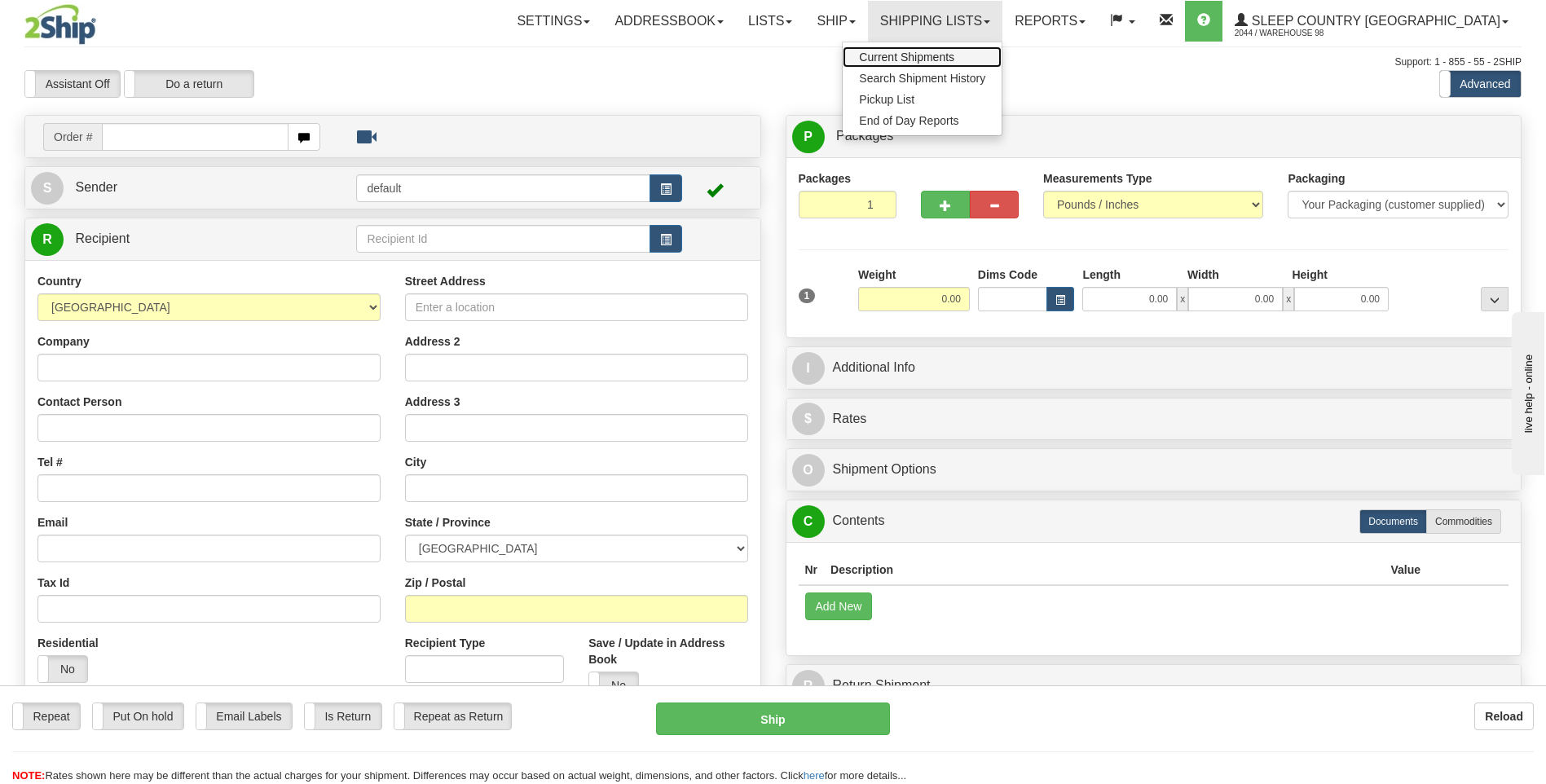
click at [954, 57] on span "Current Shipments" at bounding box center [906, 57] width 96 height 13
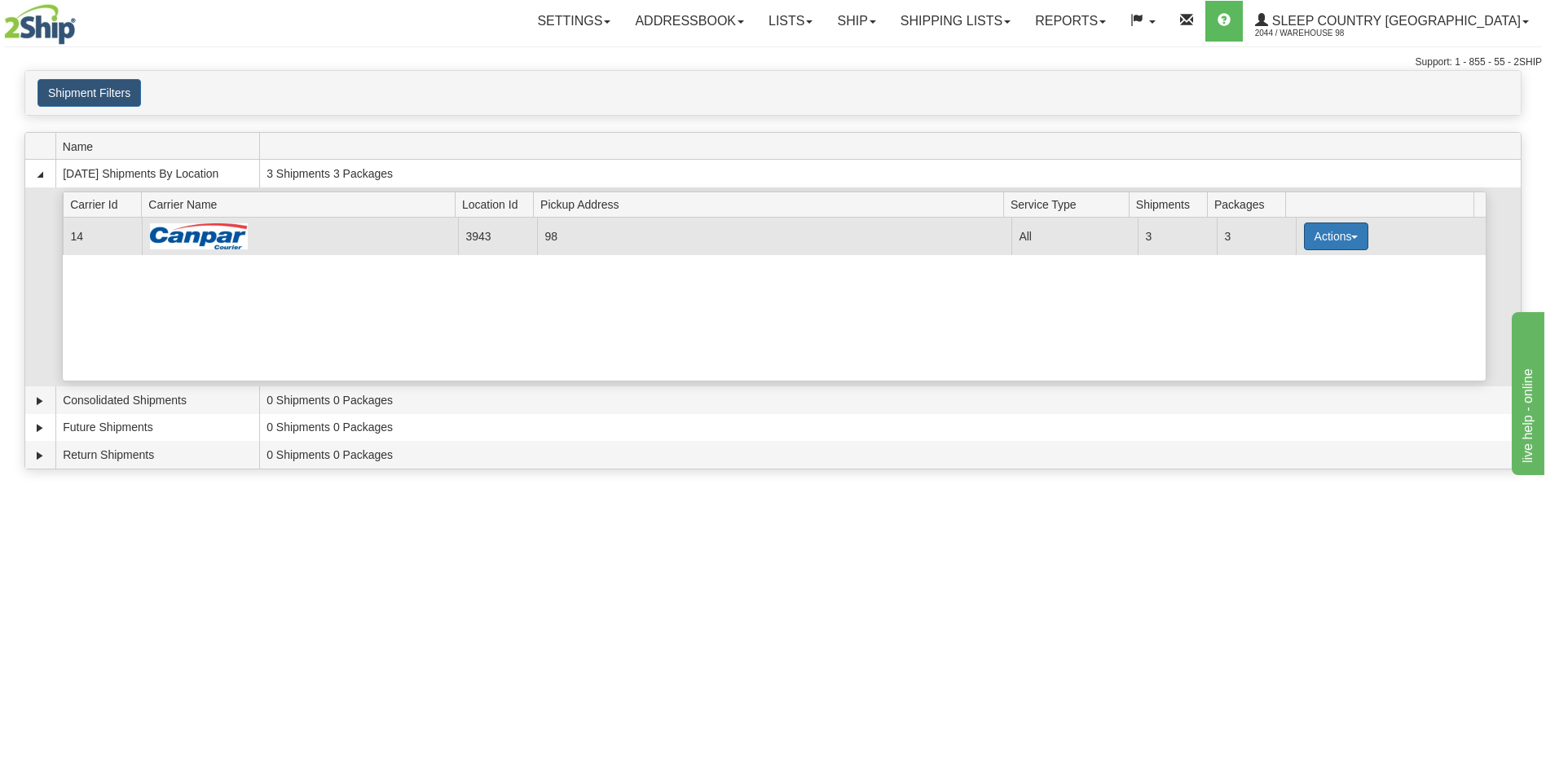
click at [1342, 229] on button "Actions" at bounding box center [1336, 235] width 65 height 27
click at [1279, 292] on span "Close" at bounding box center [1272, 288] width 37 height 12
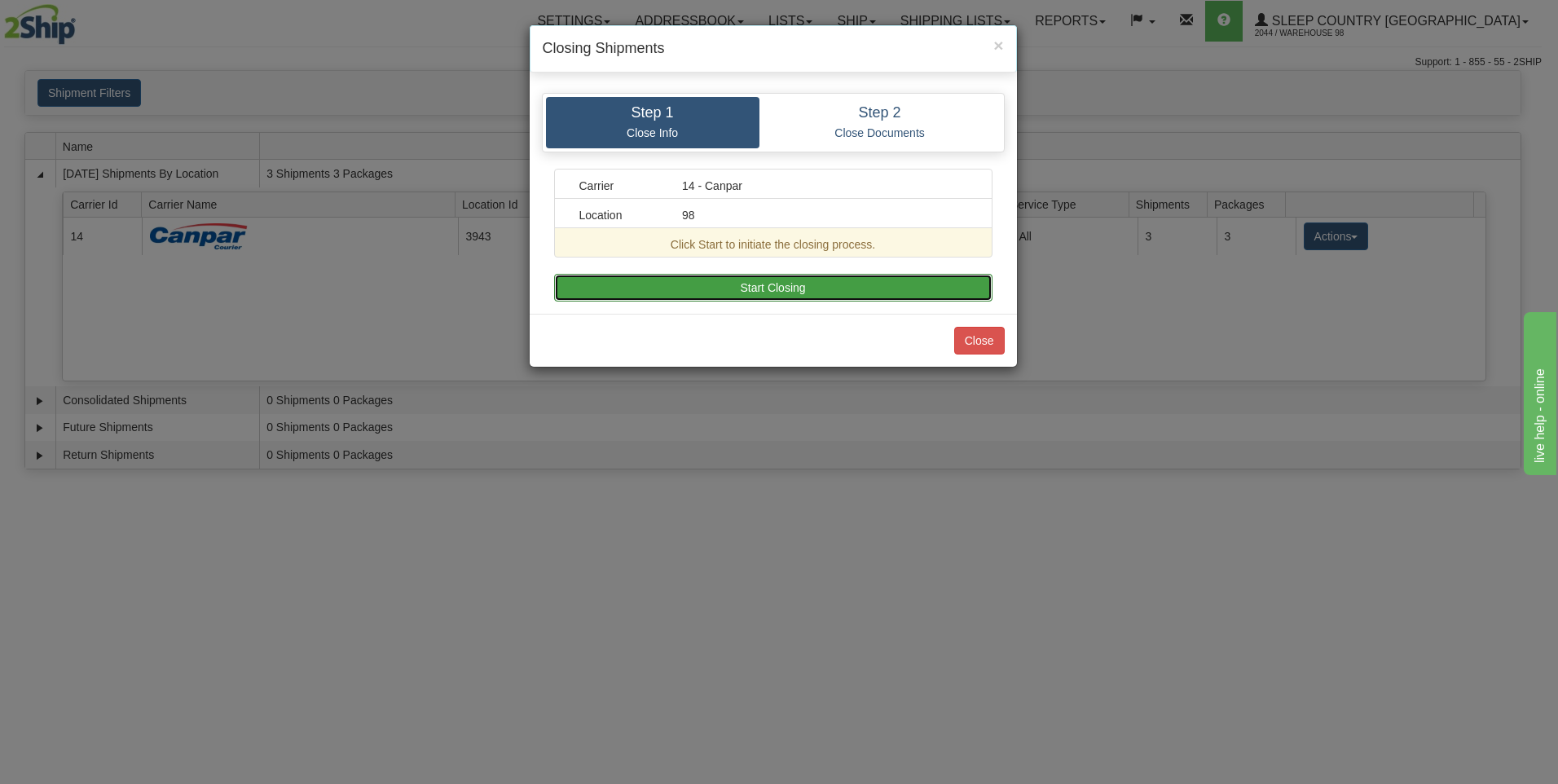
click at [876, 277] on button "Start Closing" at bounding box center [773, 287] width 438 height 27
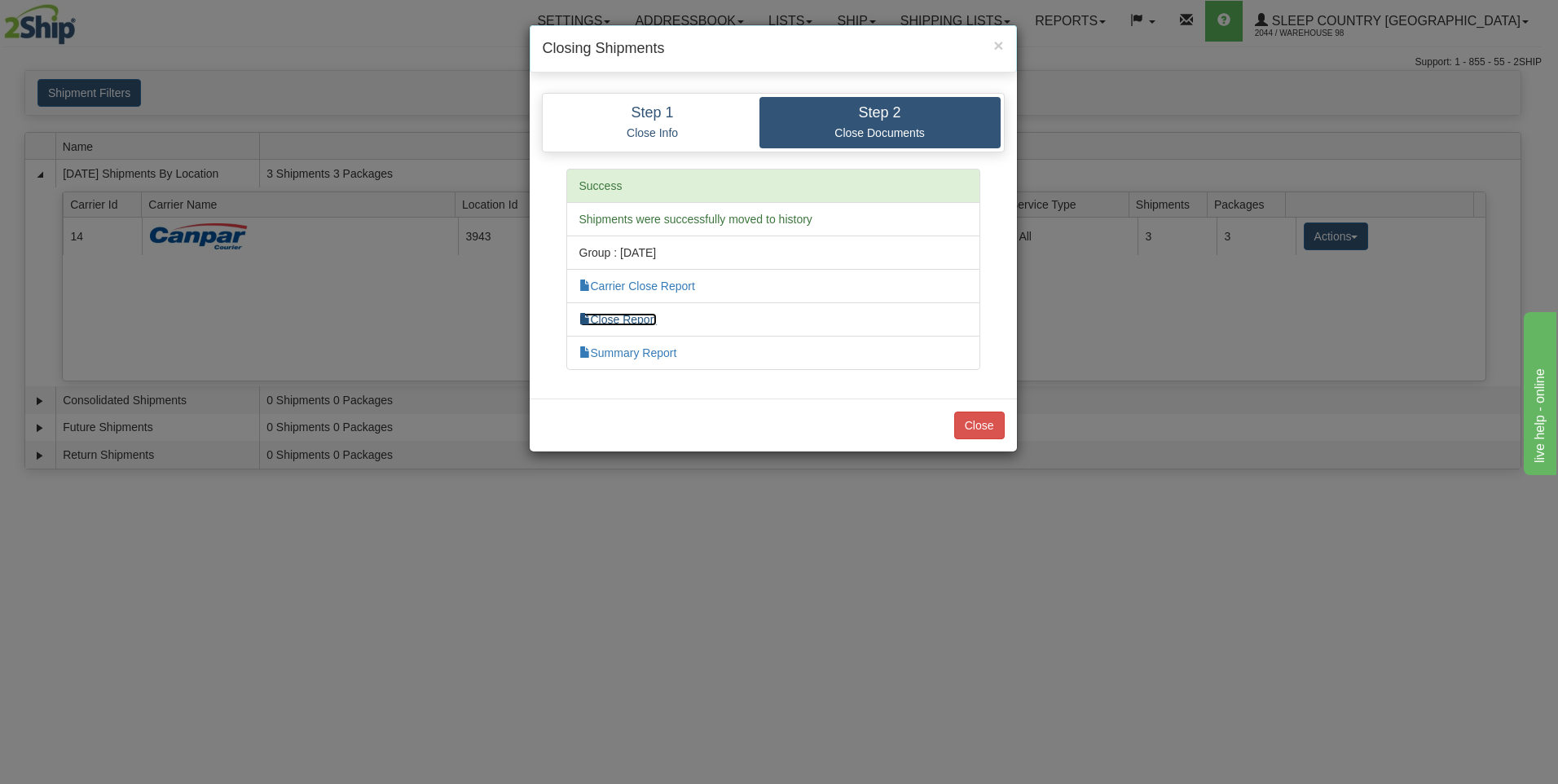
click at [650, 315] on link "Close Report" at bounding box center [619, 319] width 78 height 13
click at [983, 425] on button "Close" at bounding box center [979, 425] width 51 height 27
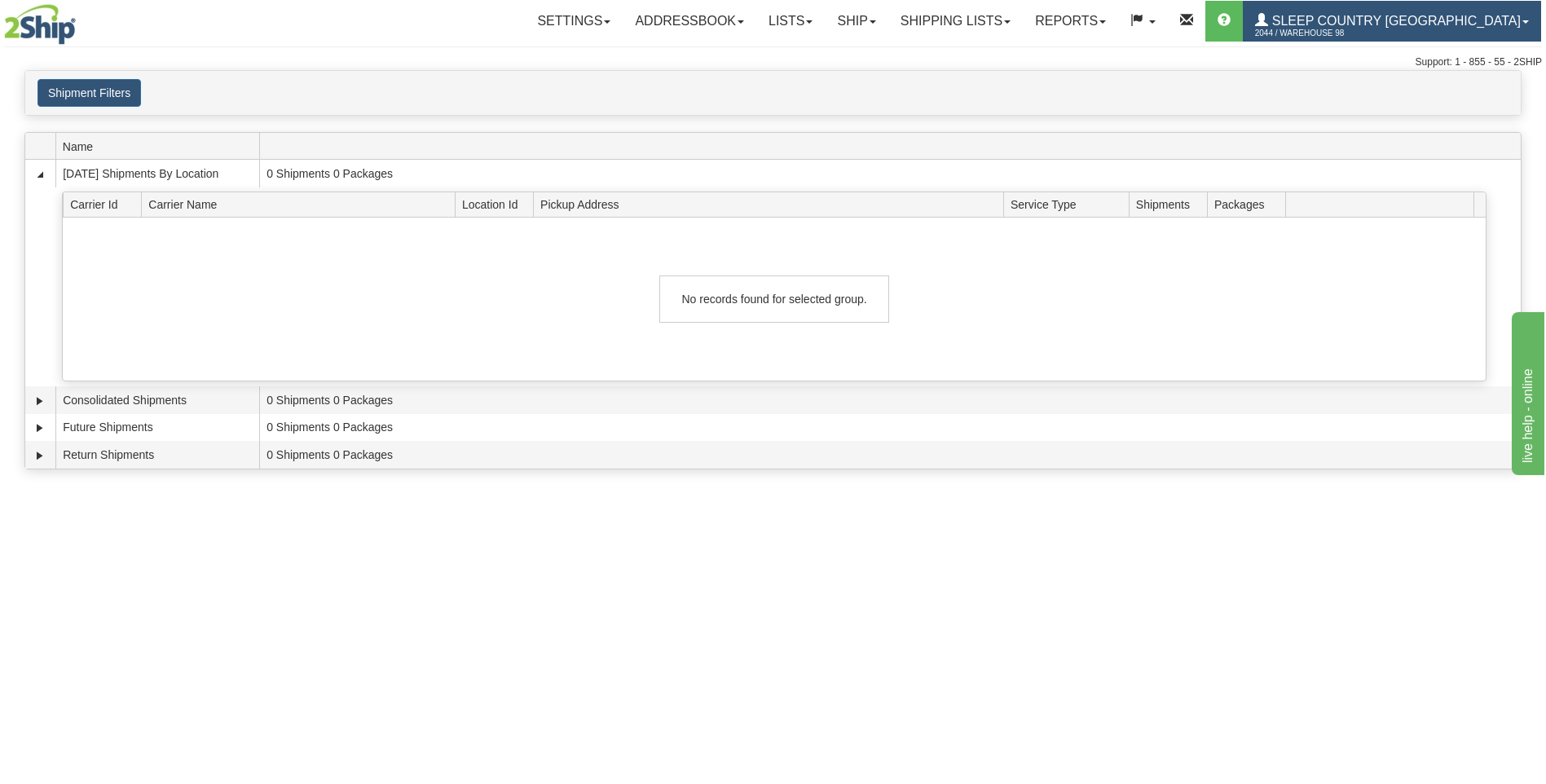
click at [1415, 12] on link "Sleep Country [GEOGRAPHIC_DATA] 2044 / Warehouse 98" at bounding box center [1391, 21] width 299 height 41
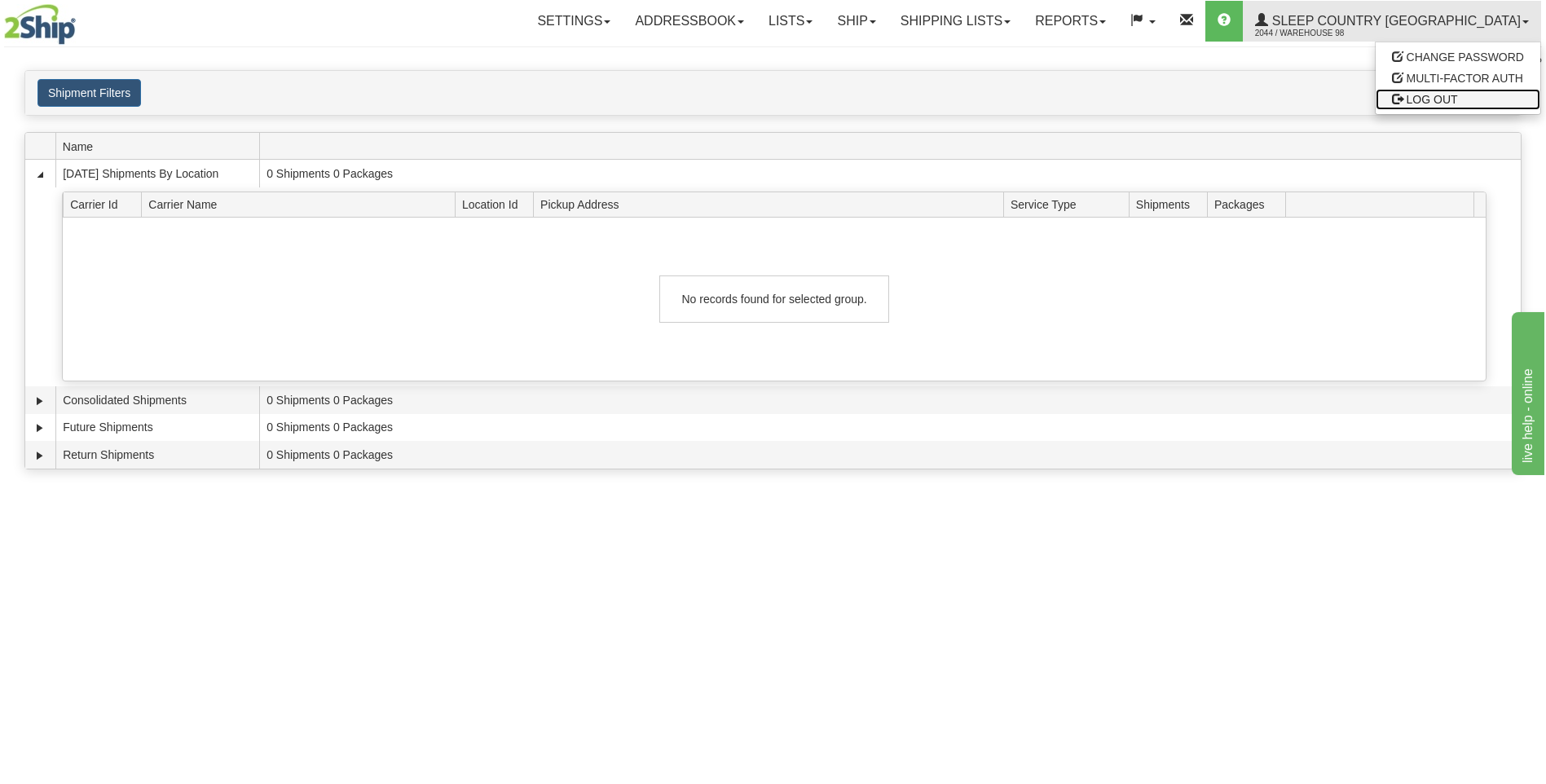
click at [1430, 96] on span "LOG OUT" at bounding box center [1432, 100] width 52 height 13
